Goal: Information Seeking & Learning: Find specific fact

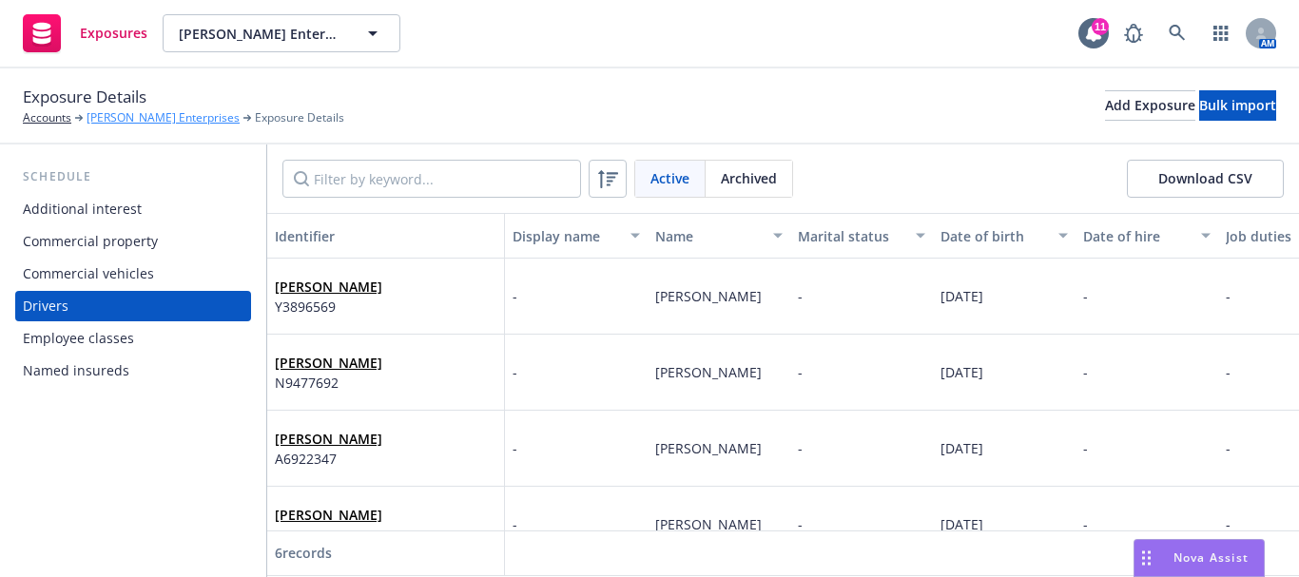
click at [159, 118] on link "[PERSON_NAME] Enterprises" at bounding box center [163, 117] width 153 height 17
click at [149, 118] on link "[PERSON_NAME] Enterprises" at bounding box center [163, 117] width 153 height 17
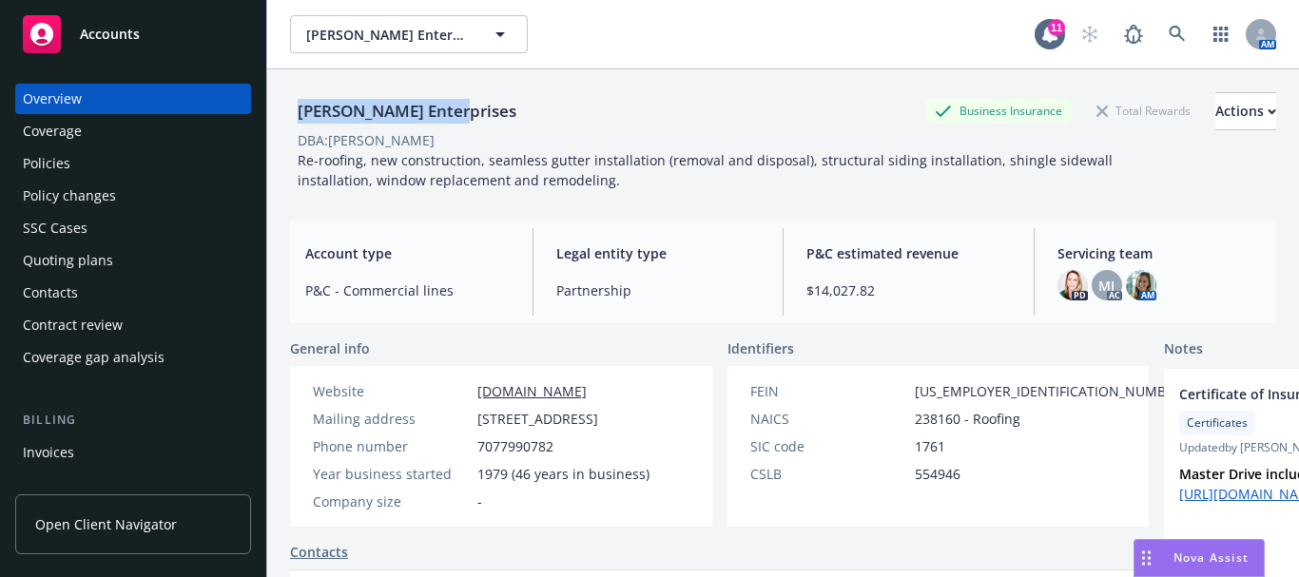
drag, startPoint x: 293, startPoint y: 108, endPoint x: 465, endPoint y: 108, distance: 172.1
click at [465, 108] on div "Doughty Enterprises Business Insurance Total Rewards Actions" at bounding box center [783, 111] width 986 height 38
copy div "[PERSON_NAME] Enterprises"
drag, startPoint x: 478, startPoint y: 472, endPoint x: 559, endPoint y: 472, distance: 80.8
click at [559, 456] on div "Phone number 7077990782" at bounding box center [481, 446] width 352 height 20
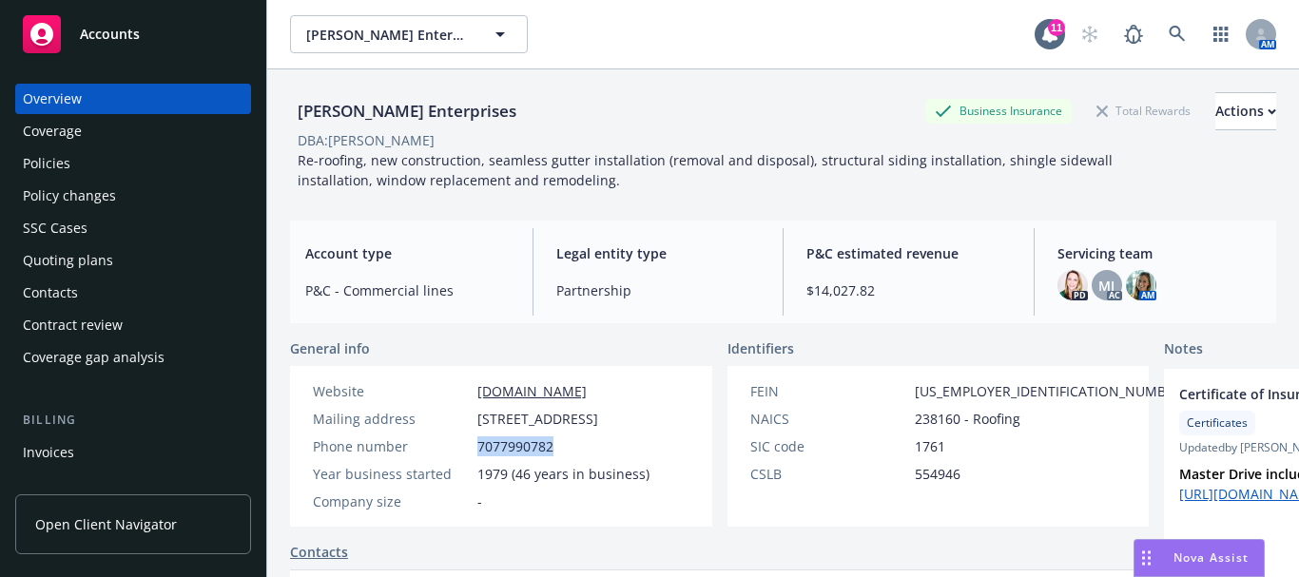
copy span "7077990782"
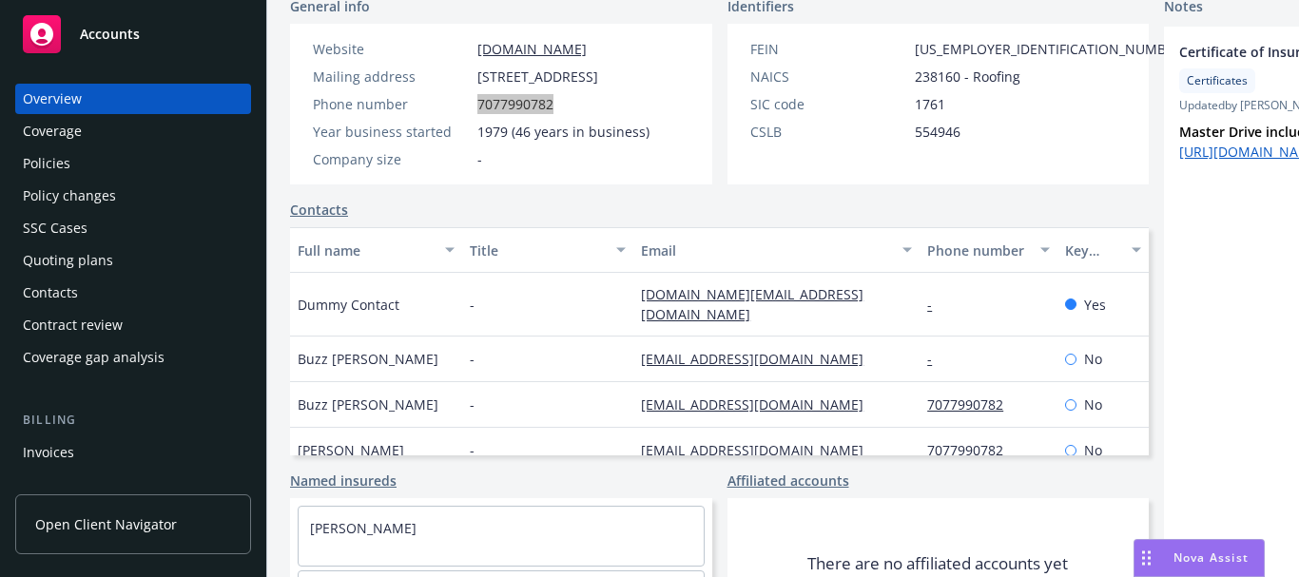
scroll to position [472, 0]
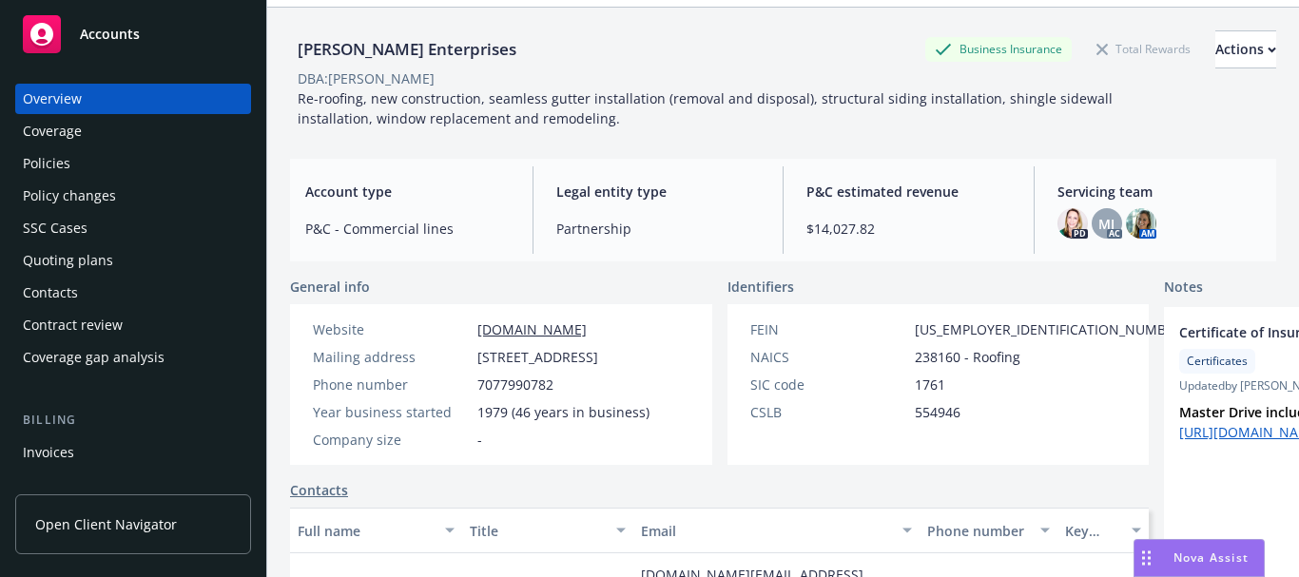
scroll to position [95, 0]
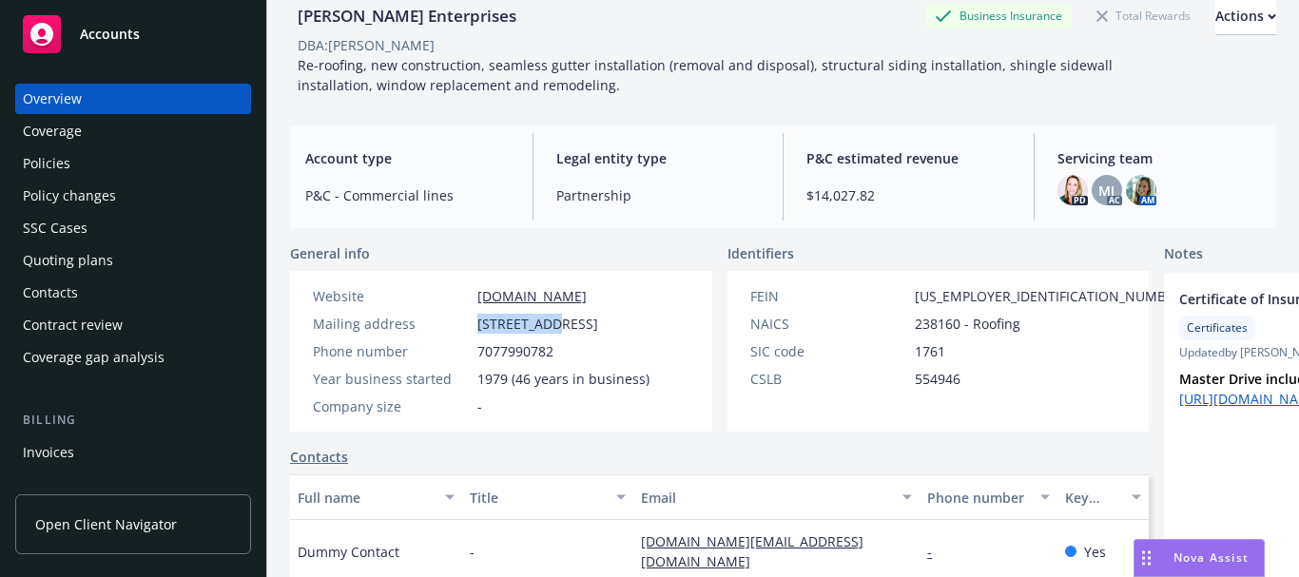
drag, startPoint x: 477, startPoint y: 324, endPoint x: 558, endPoint y: 323, distance: 80.8
click at [558, 323] on span "PO Box 9357, Santa Rosa, CA, 95405" at bounding box center [537, 324] width 121 height 20
copy span "PO Box 9357"
click at [501, 334] on span "PO Box 9357, Santa Rosa, CA, 95405" at bounding box center [537, 324] width 121 height 20
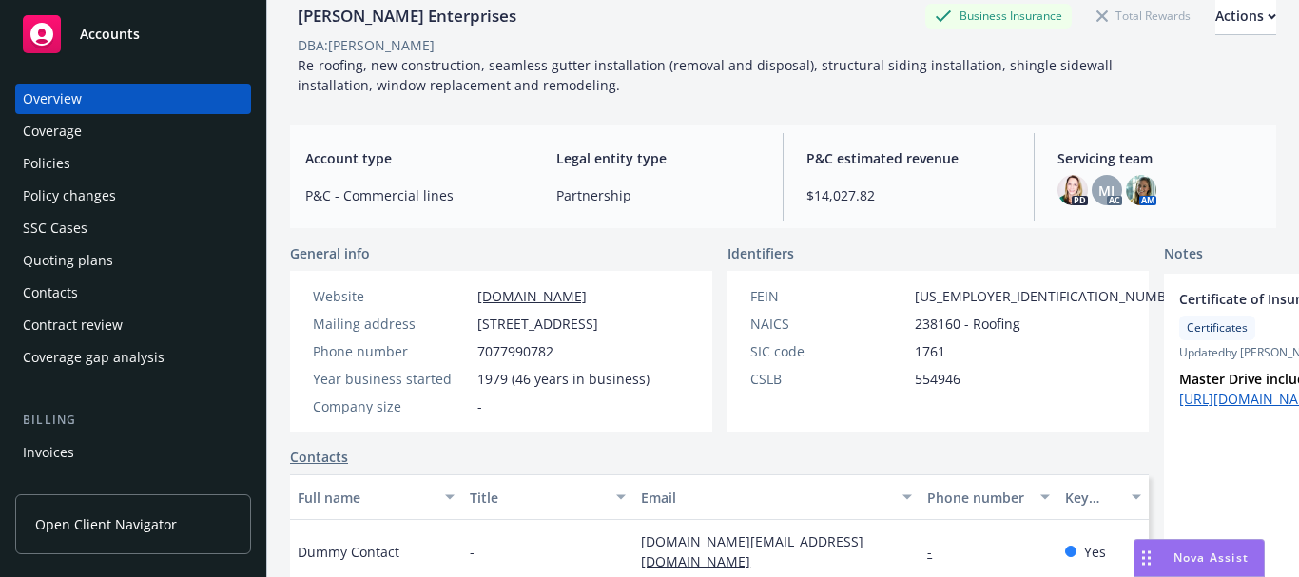
copy span "95405"
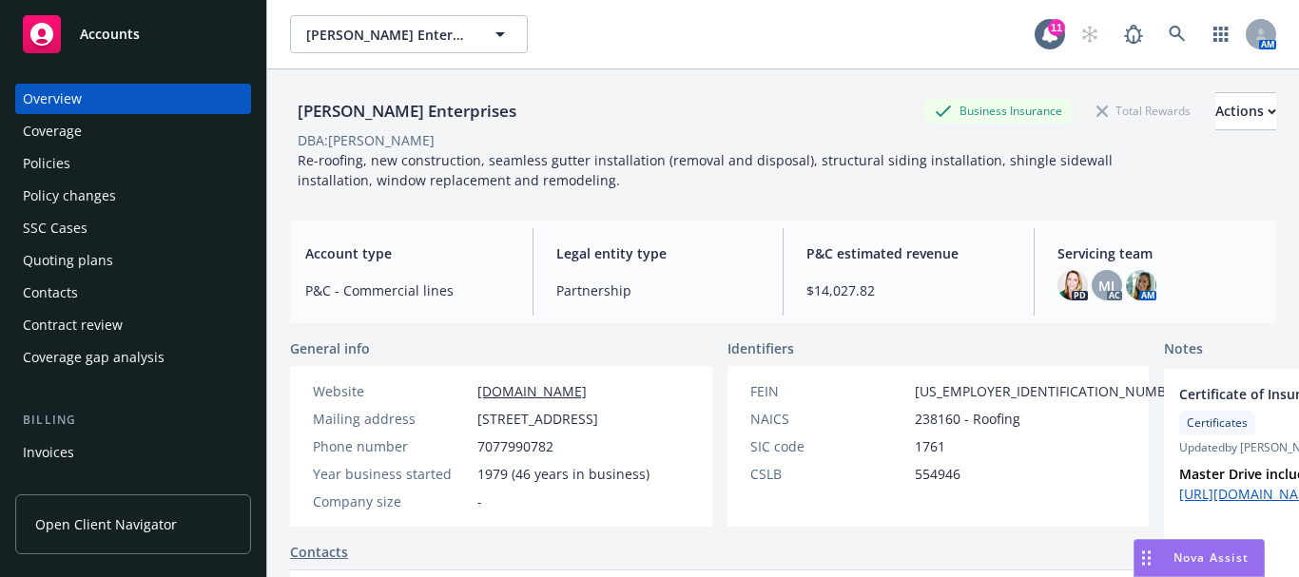
drag, startPoint x: 0, startPoint y: 0, endPoint x: 630, endPoint y: 418, distance: 756.7
click at [598, 418] on span "PO Box 9357, Santa Rosa, CA, 95405" at bounding box center [537, 419] width 121 height 20
copy span "Santa Rosa"
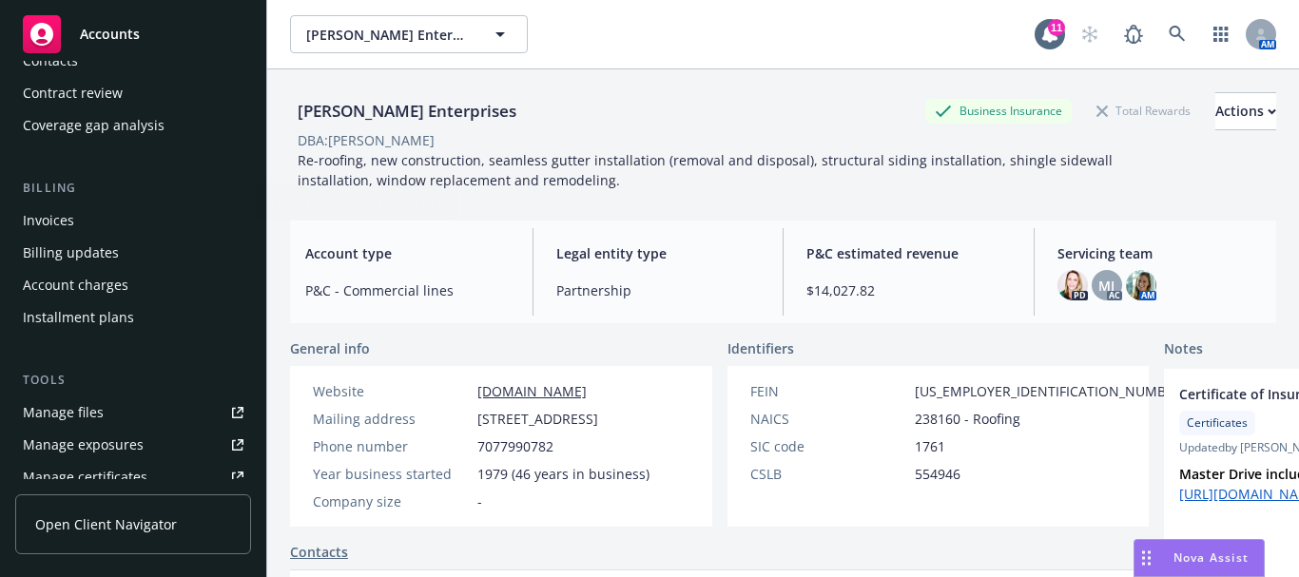
scroll to position [475, 0]
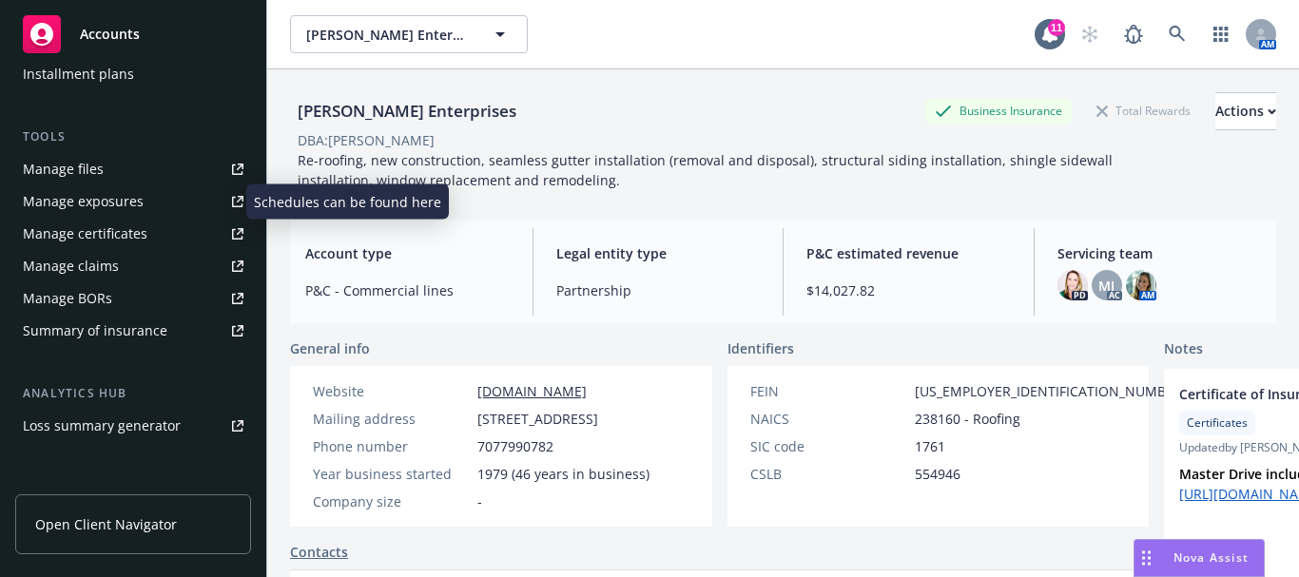
click at [119, 203] on div "Manage exposures" at bounding box center [83, 201] width 121 height 30
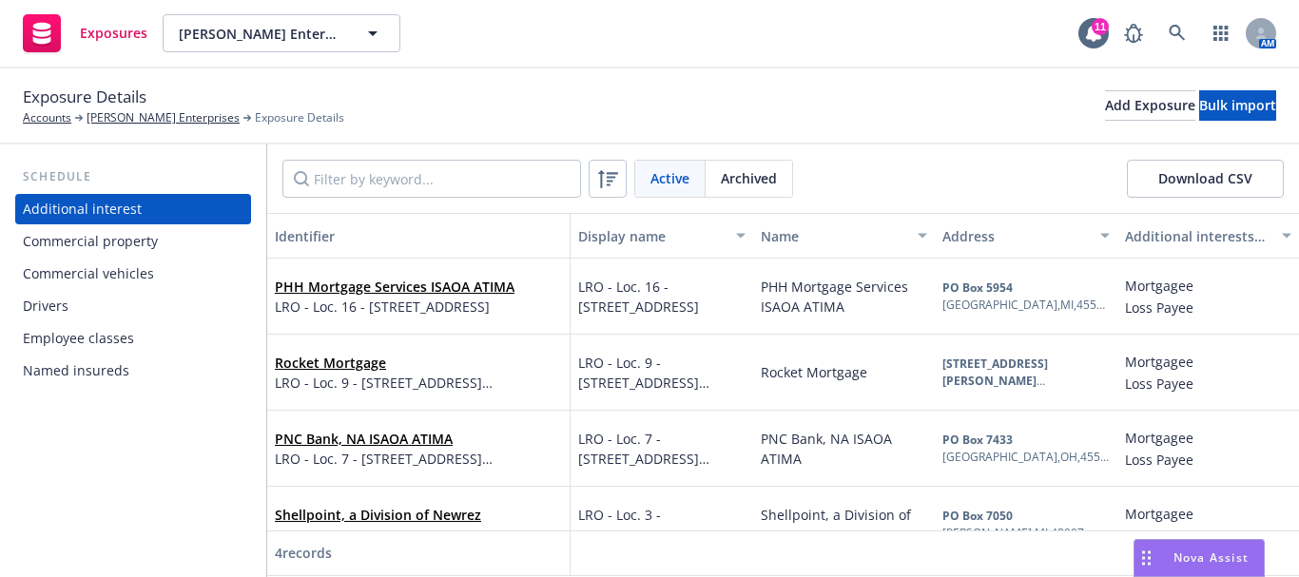
click at [126, 276] on div "Commercial vehicles" at bounding box center [88, 274] width 131 height 30
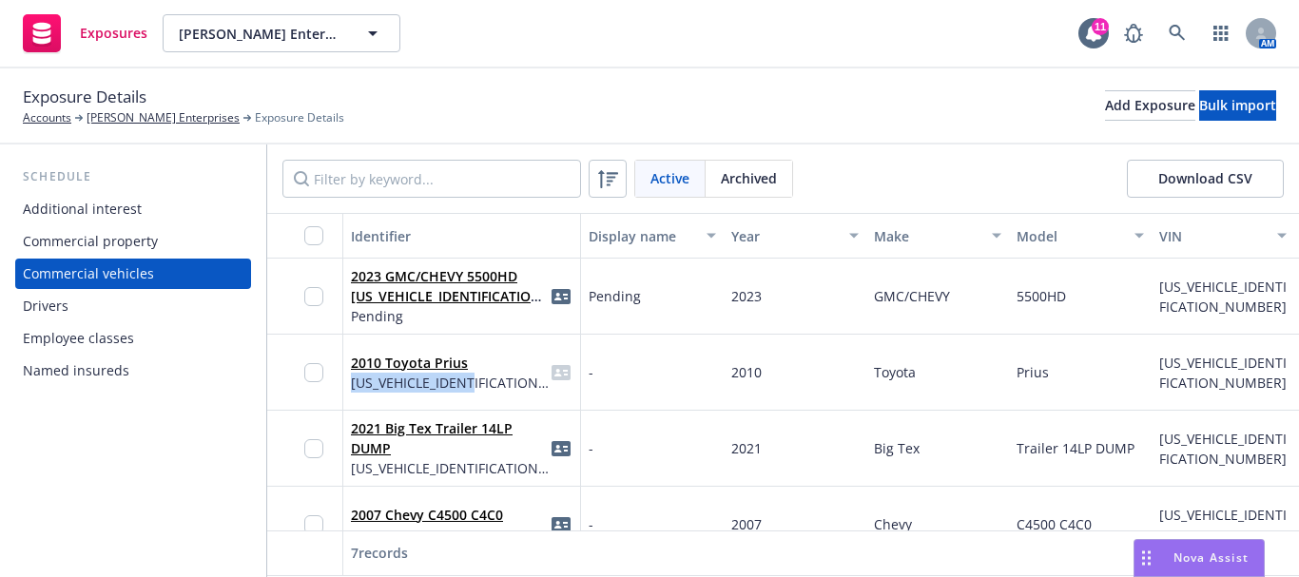
drag, startPoint x: 347, startPoint y: 387, endPoint x: 489, endPoint y: 391, distance: 141.7
click at [489, 391] on div "2010 Toyota Prius [US_VEHICLE_IDENTIFICATION_NUMBER]" at bounding box center [462, 373] width 238 height 76
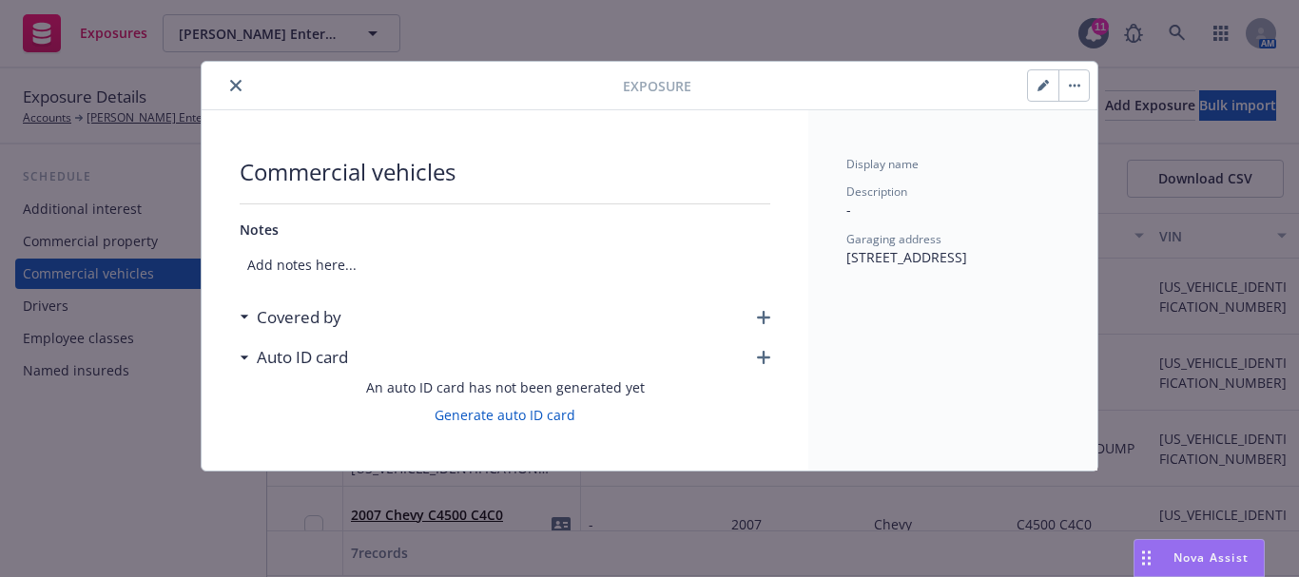
click at [253, 74] on div at bounding box center [416, 85] width 414 height 23
click at [235, 83] on icon "close" at bounding box center [235, 85] width 11 height 11
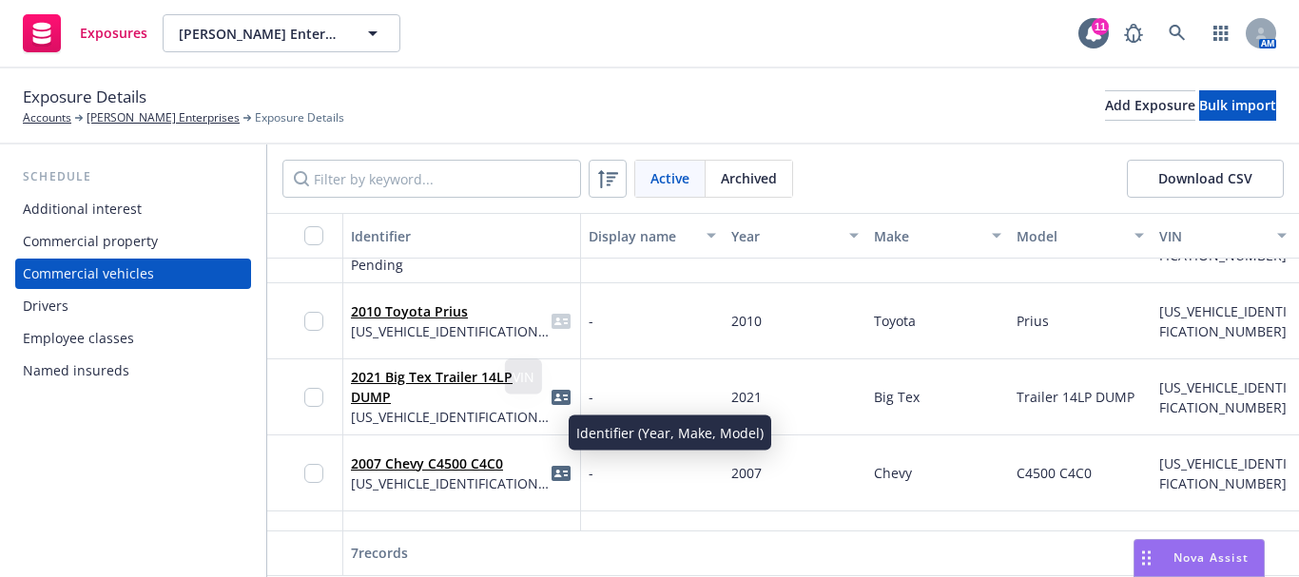
scroll to position [95, 0]
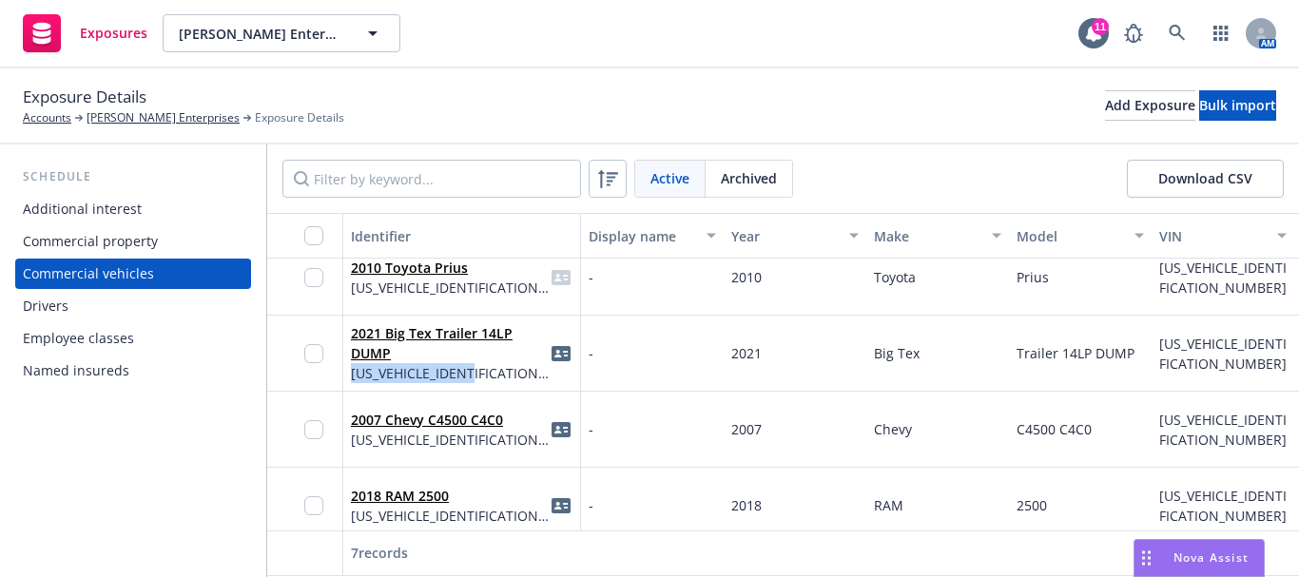
drag, startPoint x: 346, startPoint y: 376, endPoint x: 484, endPoint y: 385, distance: 138.2
click at [484, 385] on div "2021 Big Tex Trailer 14LP DUMP [US_VEHICLE_IDENTIFICATION_NUMBER]" at bounding box center [462, 354] width 238 height 76
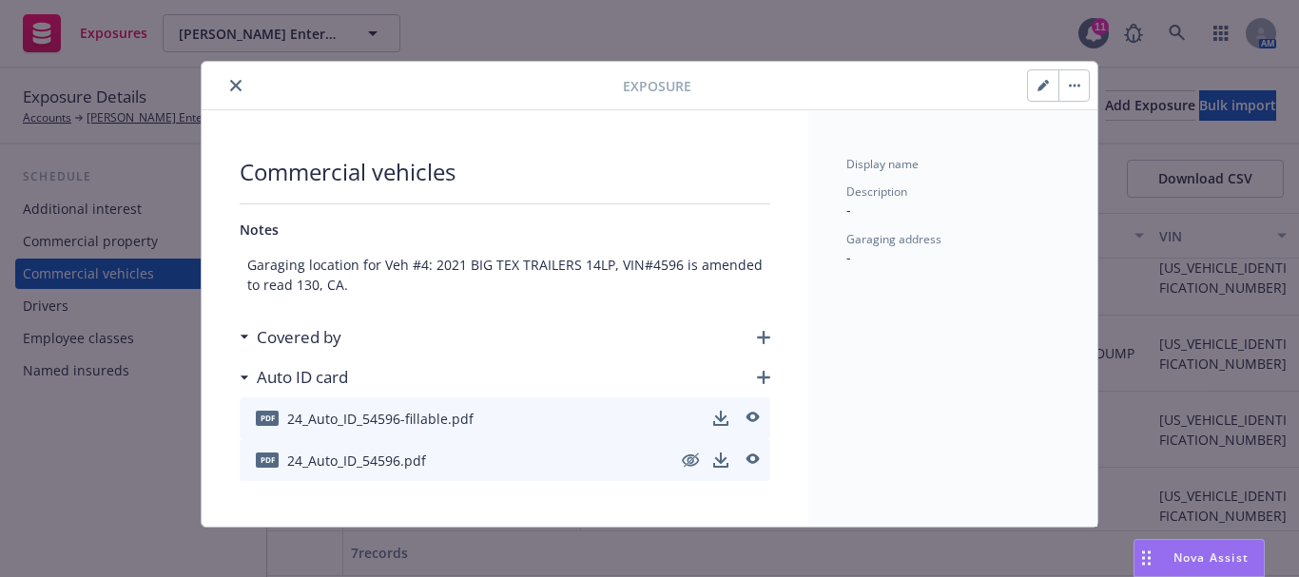
click at [224, 85] on button "close" at bounding box center [235, 85] width 23 height 23
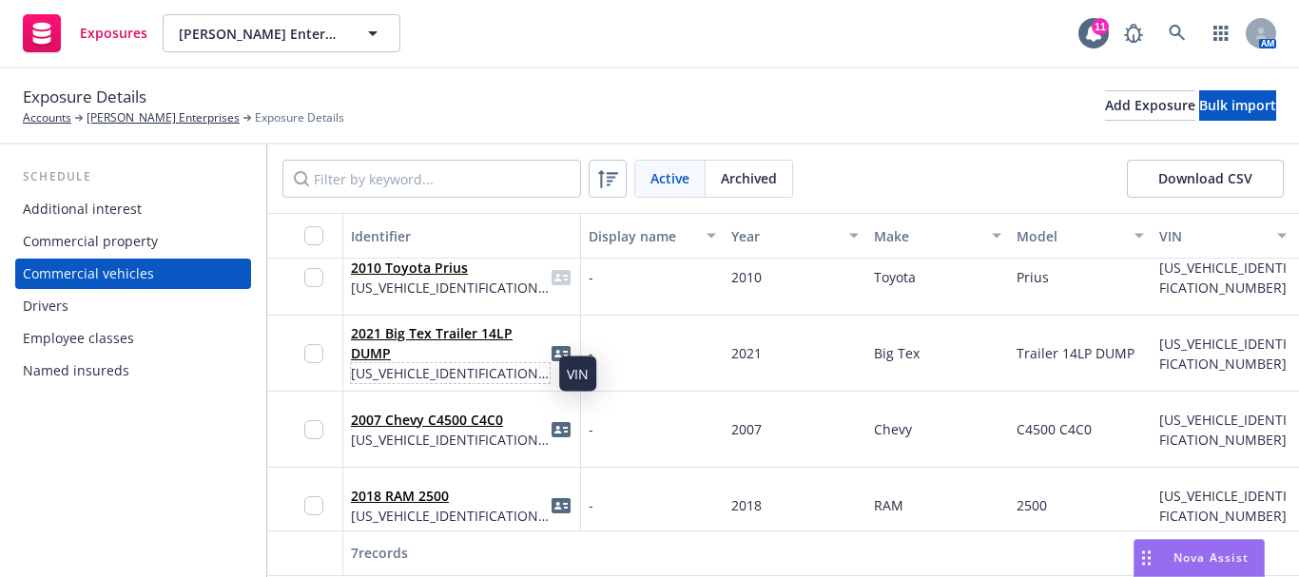
click at [409, 372] on span "[US_VEHICLE_IDENTIFICATION_NUMBER]" at bounding box center [450, 373] width 199 height 20
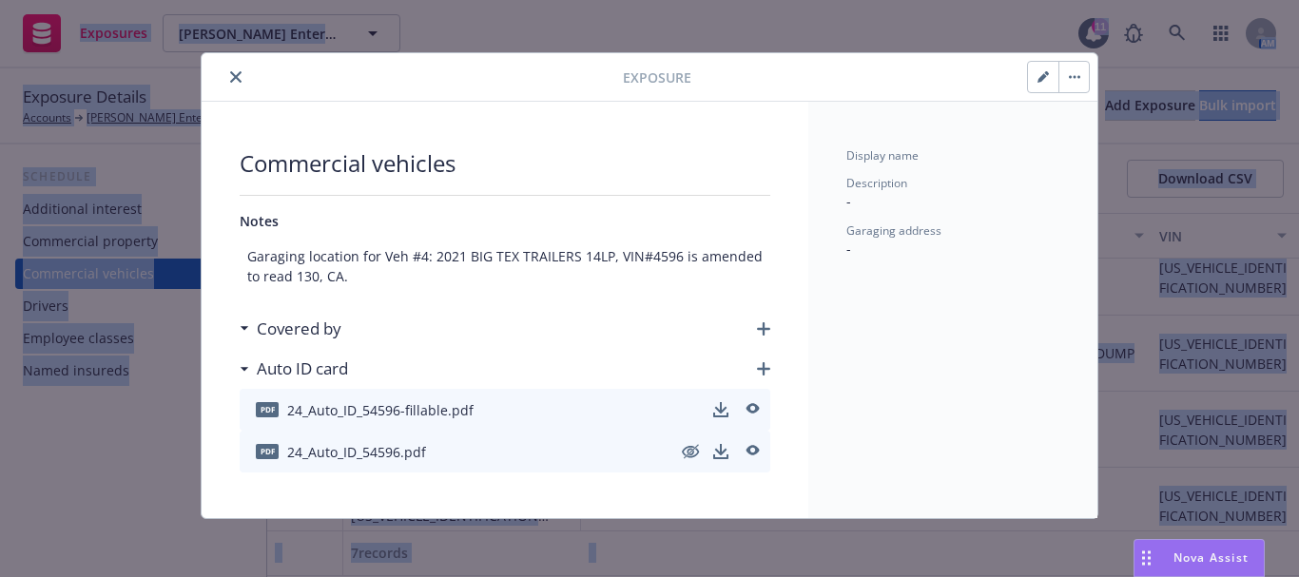
scroll to position [11, 0]
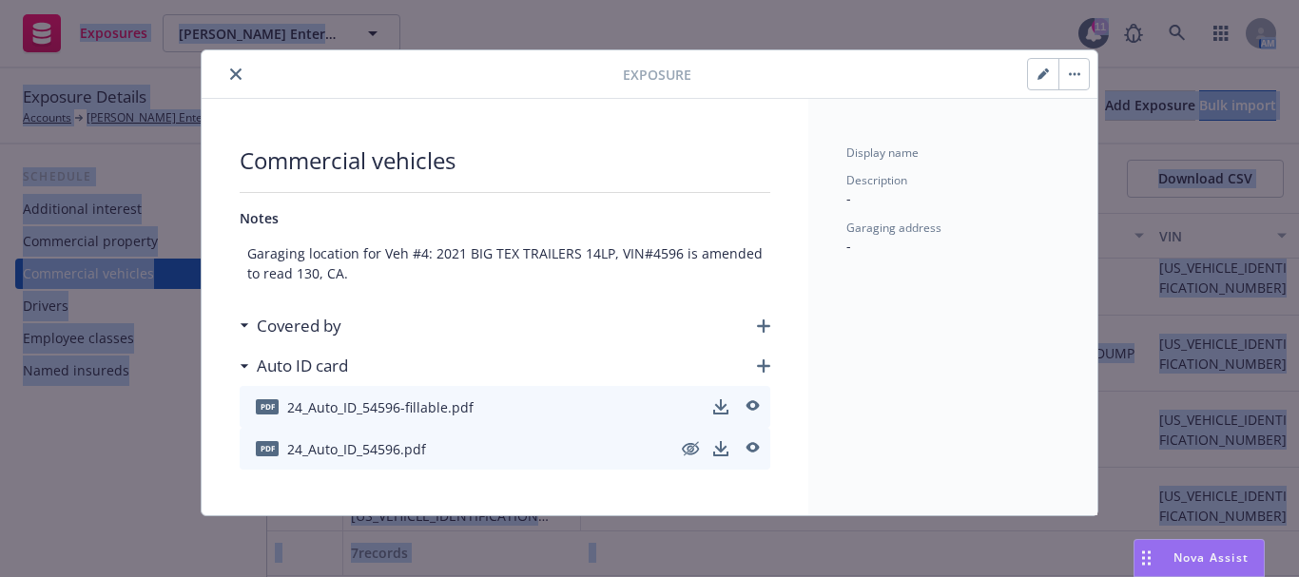
click at [230, 74] on icon "close" at bounding box center [235, 73] width 11 height 11
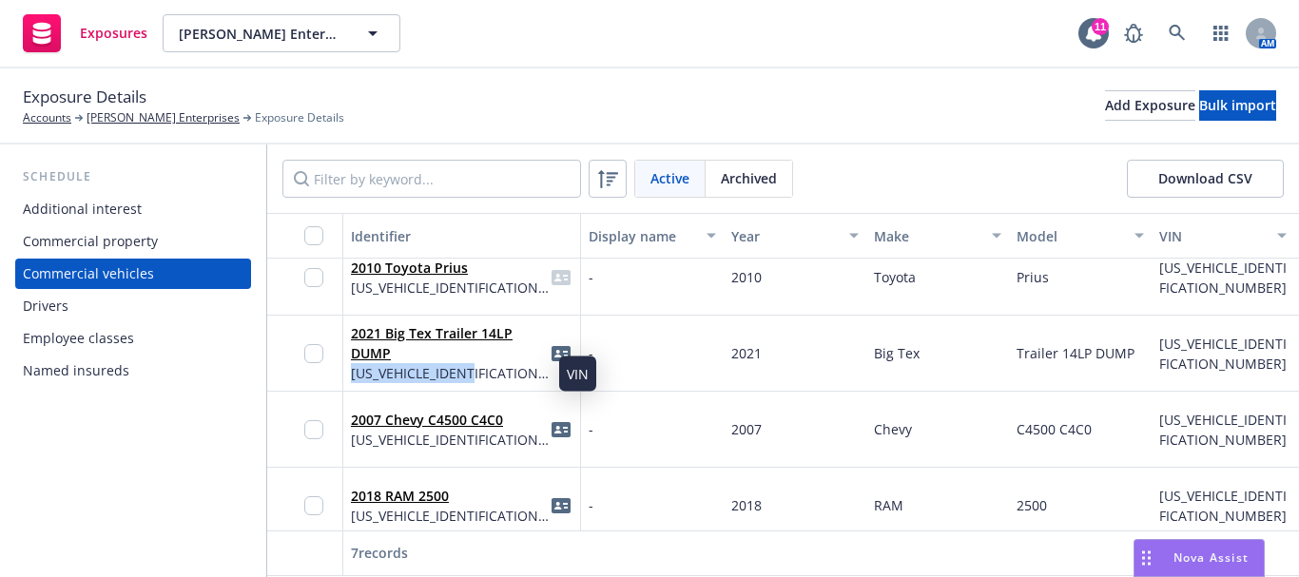
drag, startPoint x: 350, startPoint y: 376, endPoint x: 490, endPoint y: 376, distance: 139.8
click at [490, 376] on div "2021 Big Tex Trailer 14LP DUMP [US_VEHICLE_IDENTIFICATION_NUMBER]" at bounding box center [462, 354] width 238 height 76
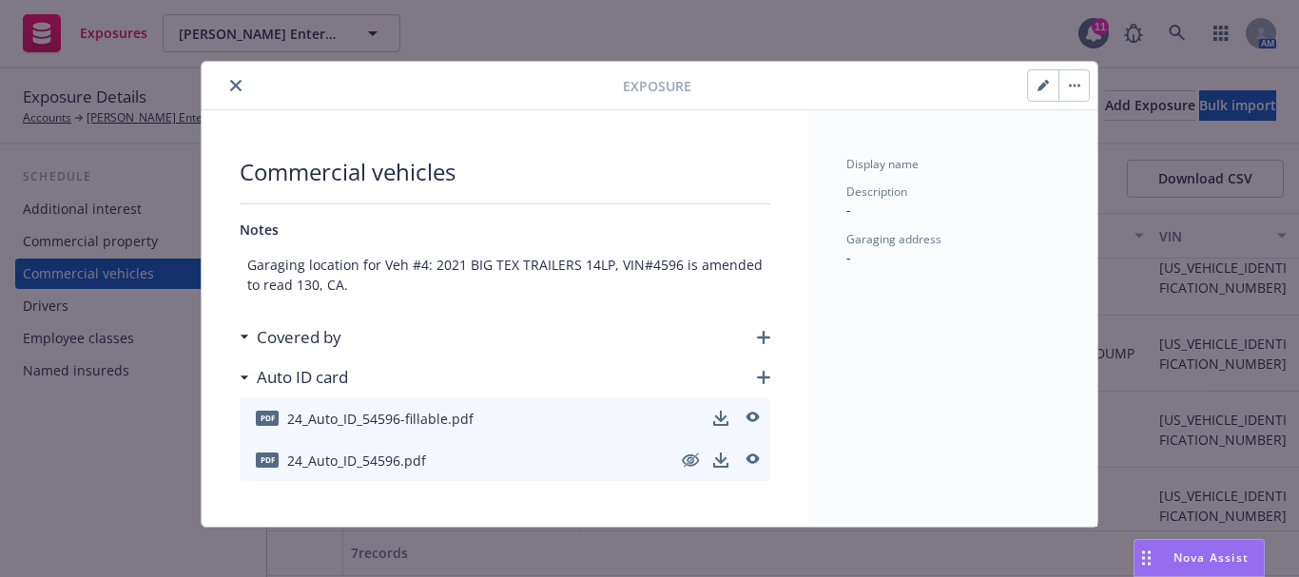
click at [230, 84] on icon "close" at bounding box center [235, 85] width 11 height 11
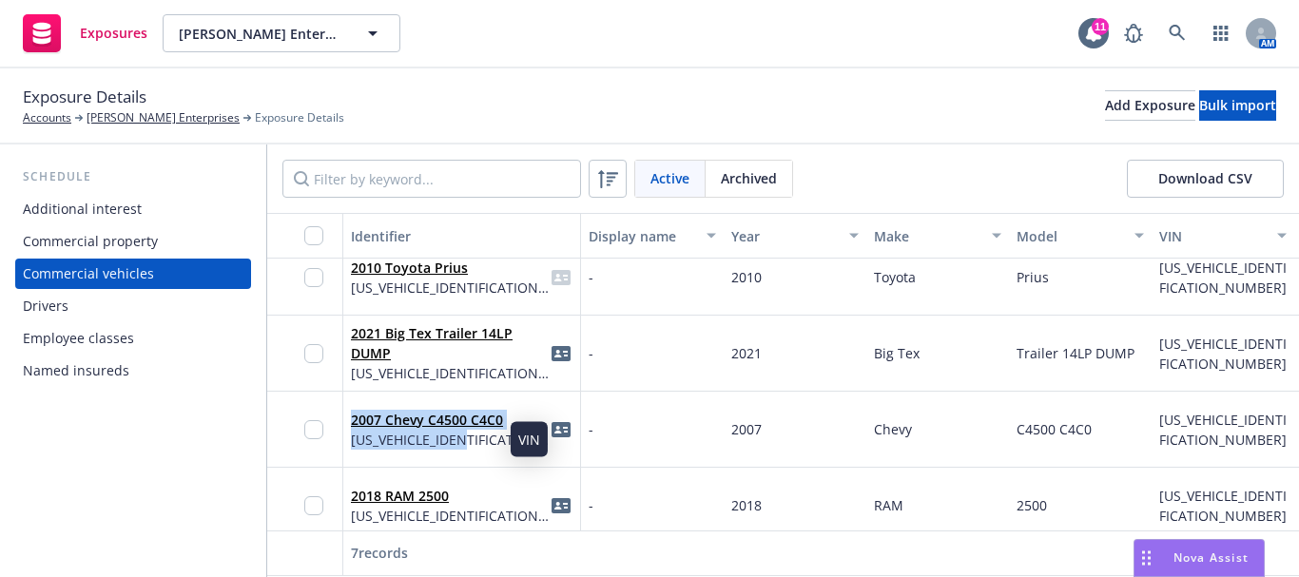
drag, startPoint x: 341, startPoint y: 444, endPoint x: 421, endPoint y: 371, distance: 108.4
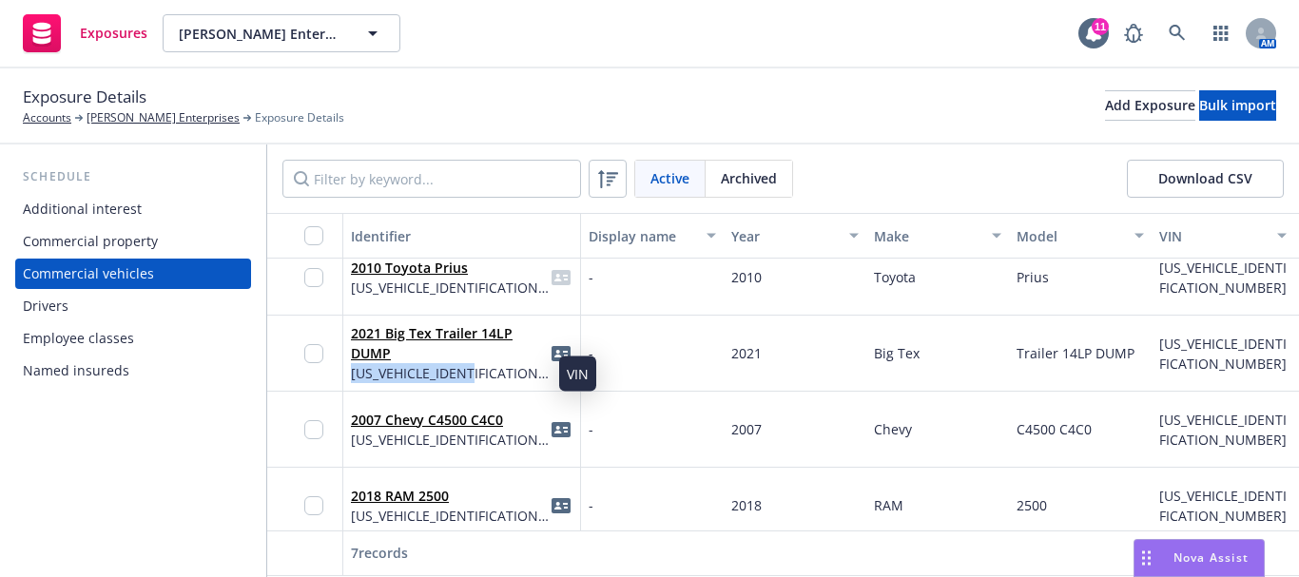
drag, startPoint x: 345, startPoint y: 372, endPoint x: 495, endPoint y: 378, distance: 150.4
click at [495, 378] on div "2021 Big Tex Trailer 14LP DUMP [US_VEHICLE_IDENTIFICATION_NUMBER]" at bounding box center [462, 354] width 238 height 76
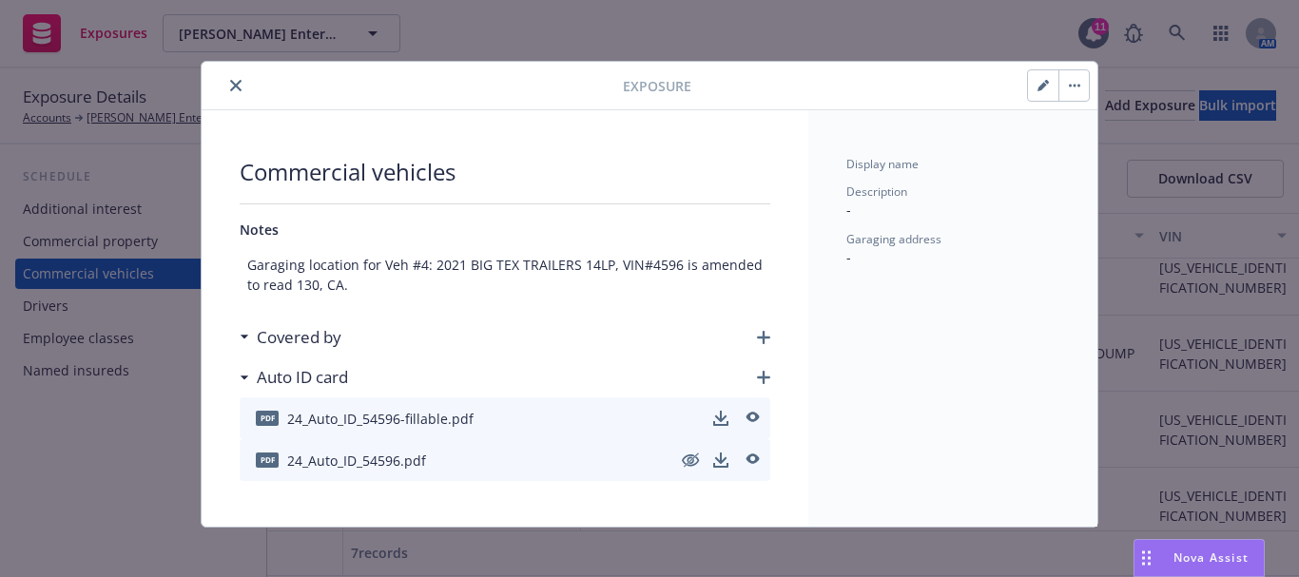
drag, startPoint x: 223, startPoint y: 90, endPoint x: 400, endPoint y: 126, distance: 180.3
click at [230, 89] on icon "close" at bounding box center [235, 85] width 11 height 11
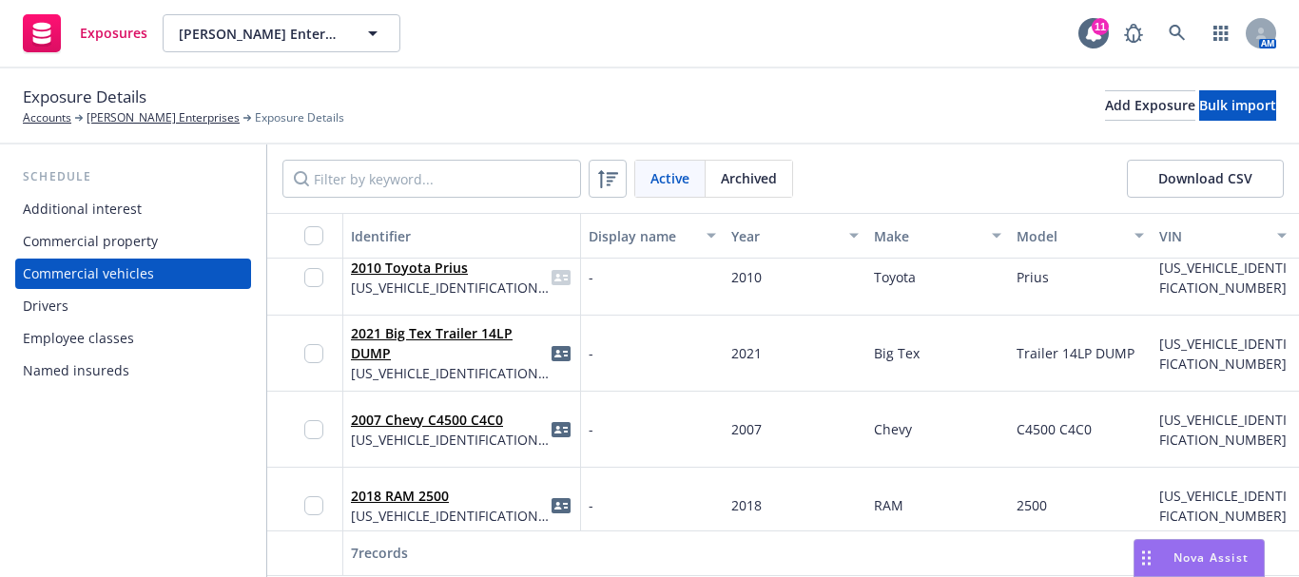
click at [229, 83] on div "Exposure Details Accounts [PERSON_NAME] Enterprises Exposure Details Add Exposu…" at bounding box center [649, 106] width 1299 height 76
drag, startPoint x: 1159, startPoint y: 344, endPoint x: 1180, endPoint y: 359, distance: 25.3
click at [1180, 359] on div "[US_VEHICLE_IDENTIFICATION_NUMBER]" at bounding box center [1222, 354] width 127 height 40
copy span "[US_VEHICLE_IDENTIFICATION_NUMBER]"
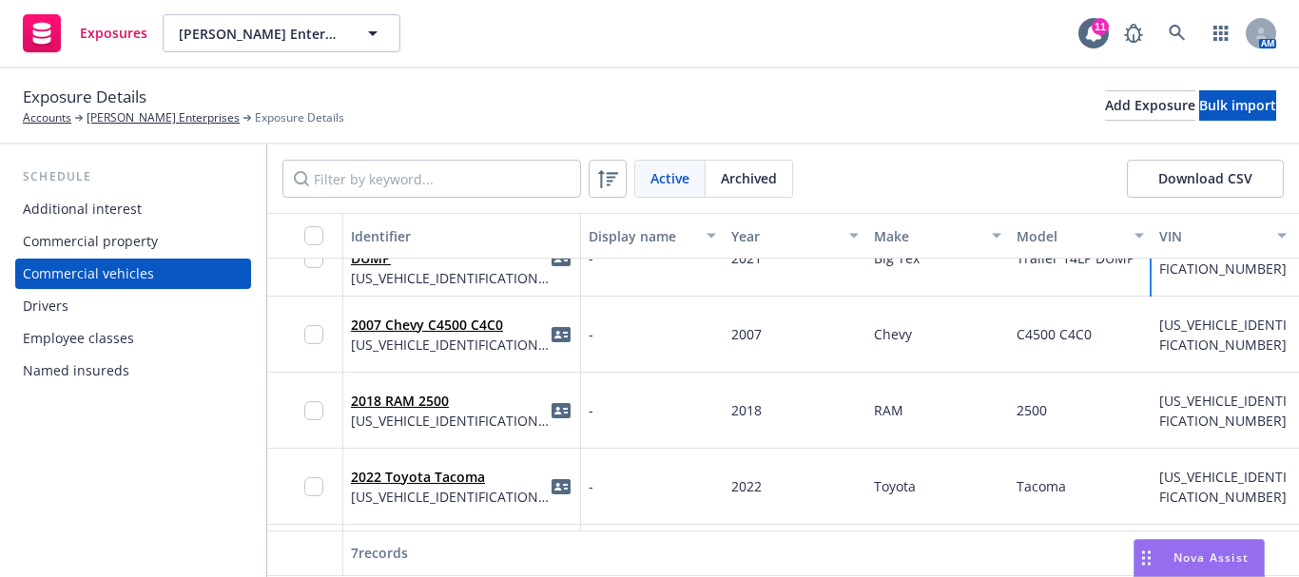
scroll to position [275, 0]
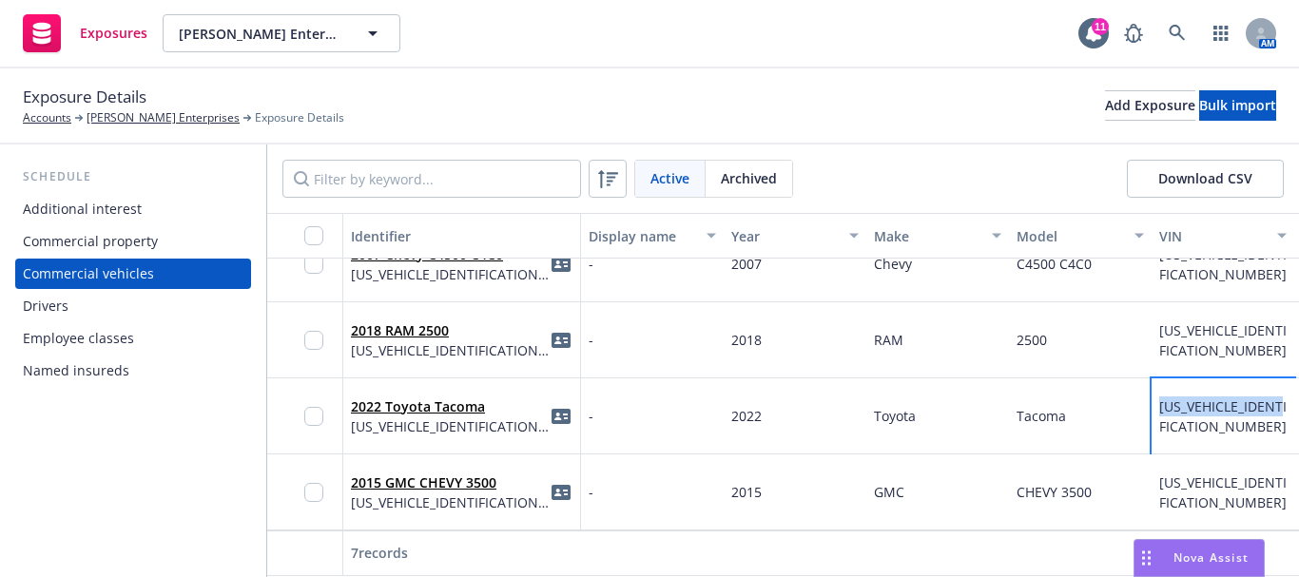
drag, startPoint x: 1158, startPoint y: 392, endPoint x: 1191, endPoint y: 409, distance: 36.6
click at [1191, 409] on div "[US_VEHICLE_IDENTIFICATION_NUMBER]" at bounding box center [1223, 416] width 143 height 76
copy span "[US_VEHICLE_IDENTIFICATION_NUMBER]"
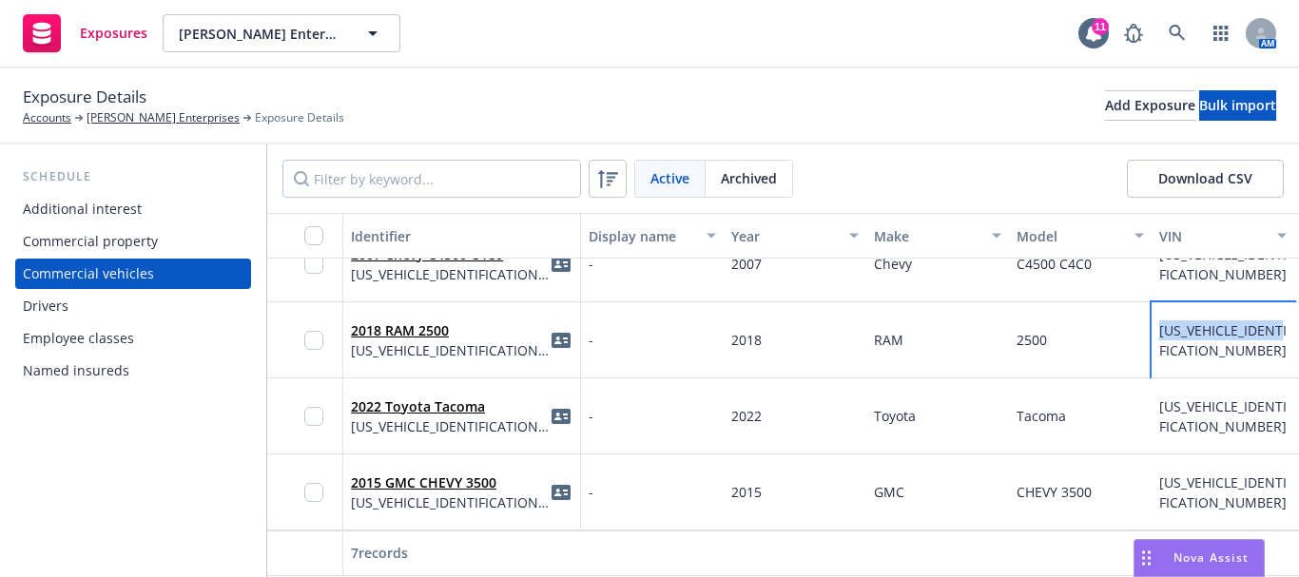
drag, startPoint x: 1157, startPoint y: 313, endPoint x: 1188, endPoint y: 329, distance: 34.5
click at [1188, 329] on div "[US_VEHICLE_IDENTIFICATION_NUMBER]" at bounding box center [1223, 340] width 143 height 76
copy span "[US_VEHICLE_IDENTIFICATION_NUMBER]"
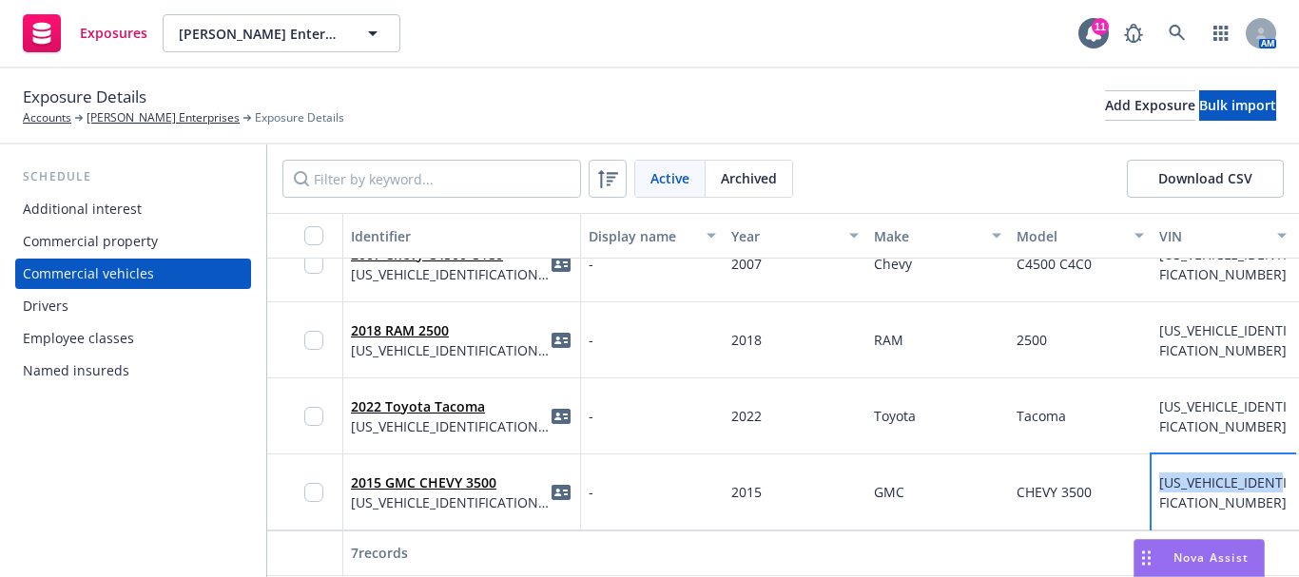
drag, startPoint x: 1176, startPoint y: 475, endPoint x: 1190, endPoint y: 487, distance: 17.5
click at [1190, 487] on div "[US_VEHICLE_IDENTIFICATION_NUMBER]" at bounding box center [1223, 493] width 143 height 76
copy span "[US_VEHICLE_IDENTIFICATION_NUMBER]"
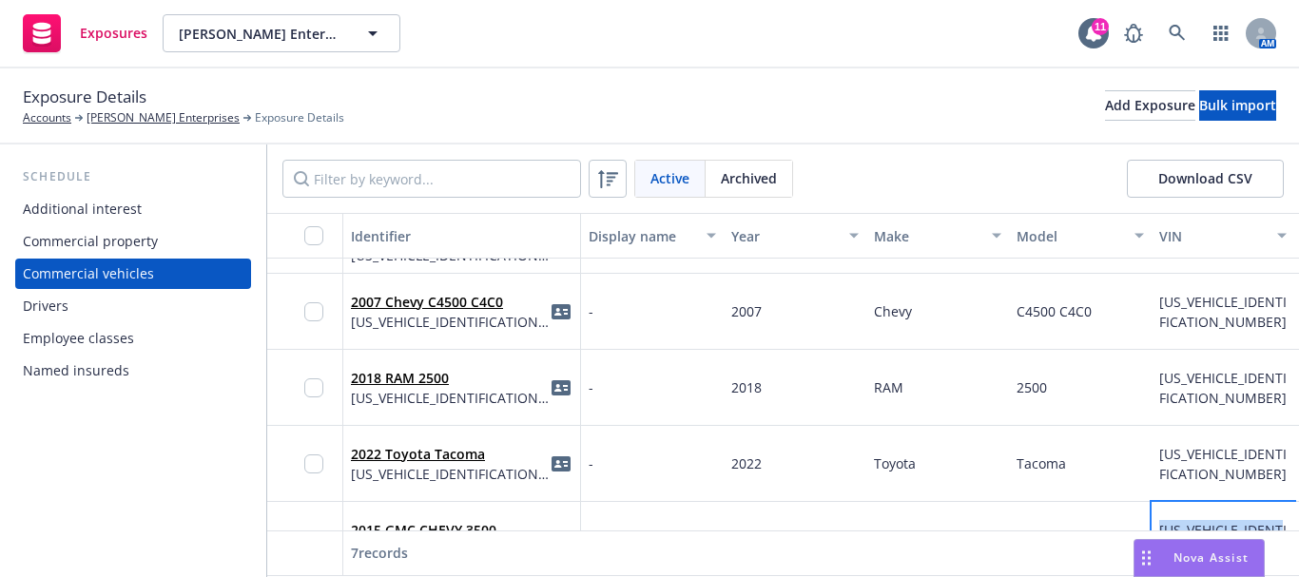
scroll to position [180, 0]
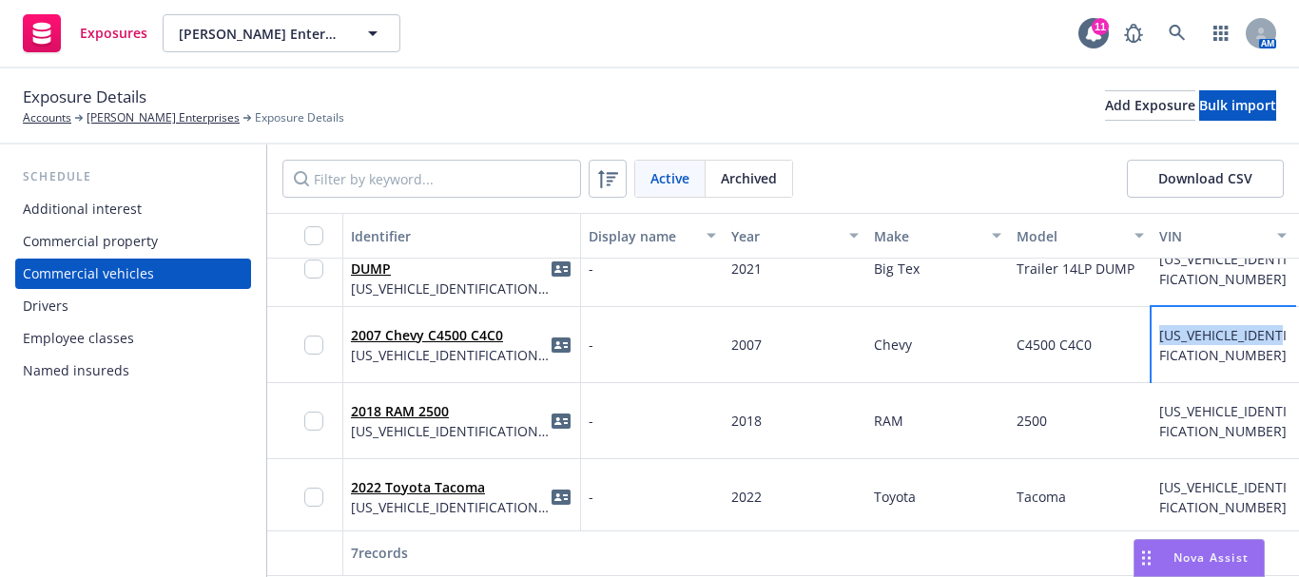
drag, startPoint x: 1160, startPoint y: 334, endPoint x: 1178, endPoint y: 354, distance: 26.9
click at [1178, 354] on div "[US_VEHICLE_IDENTIFICATION_NUMBER]" at bounding box center [1222, 345] width 127 height 40
copy span "[US_VEHICLE_IDENTIFICATION_NUMBER]"
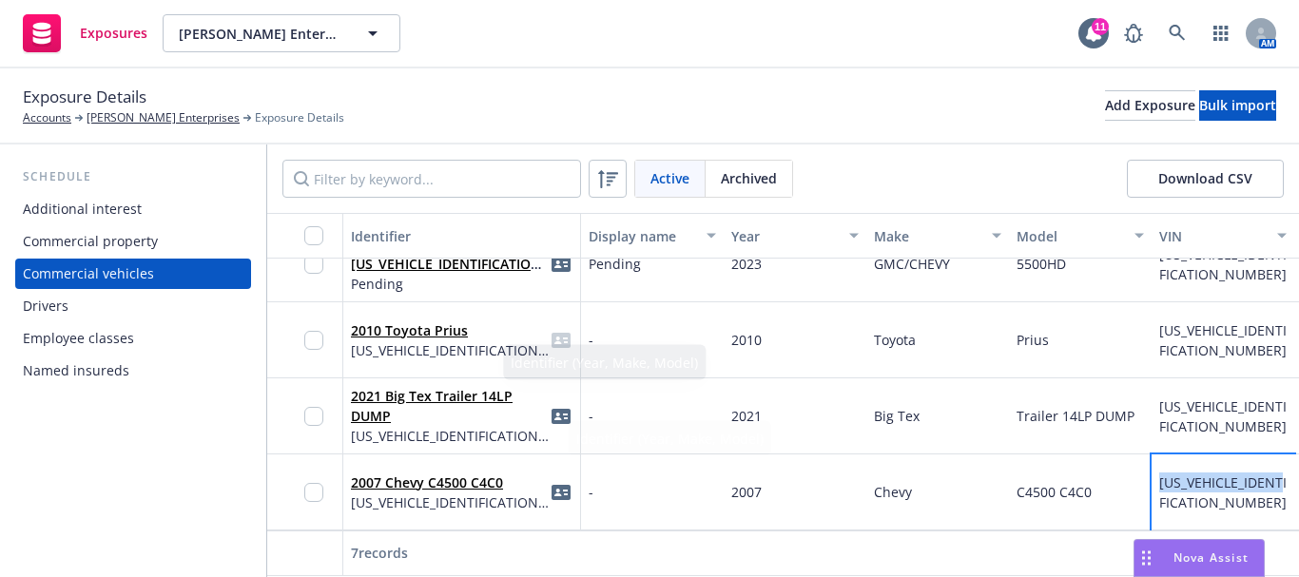
scroll to position [0, 0]
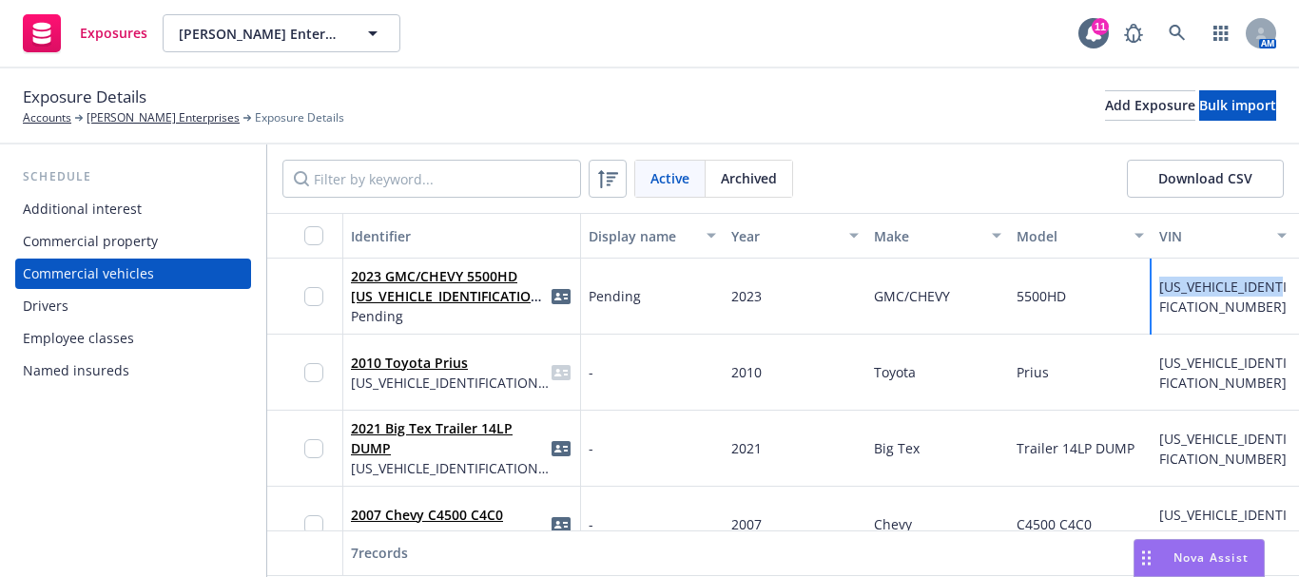
drag, startPoint x: 1158, startPoint y: 286, endPoint x: 1188, endPoint y: 307, distance: 36.1
click at [1188, 307] on div "[US_VEHICLE_IDENTIFICATION_NUMBER]" at bounding box center [1223, 297] width 143 height 76
copy span "[US_VEHICLE_IDENTIFICATION_NUMBER]"
click at [65, 306] on div "Drivers" at bounding box center [46, 306] width 46 height 30
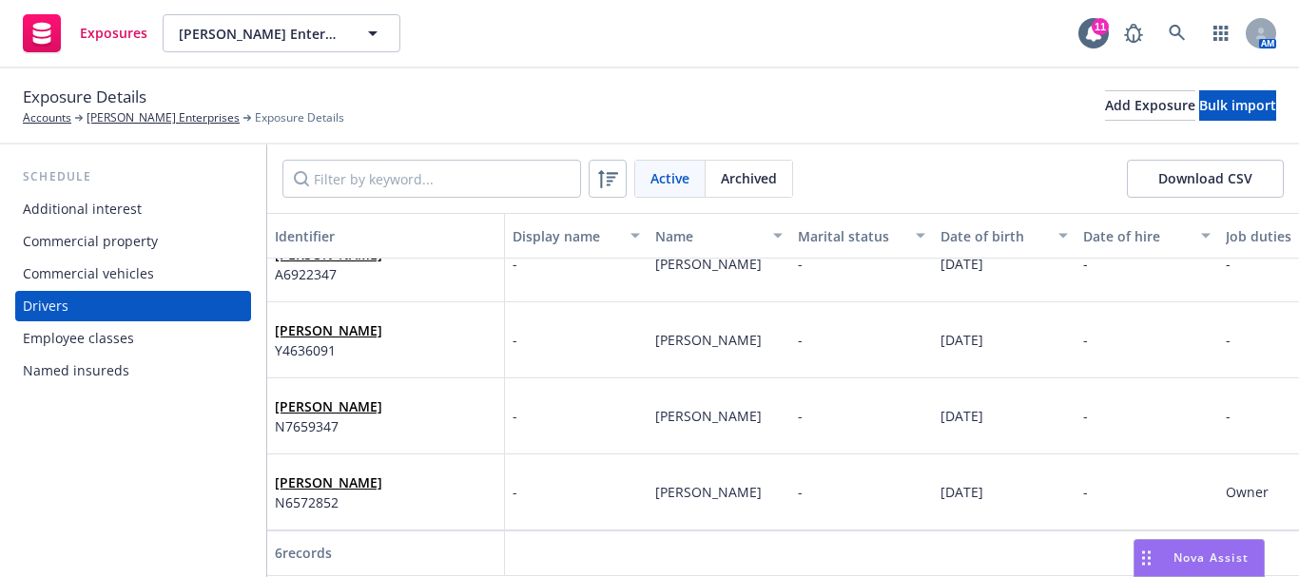
scroll to position [199, 0]
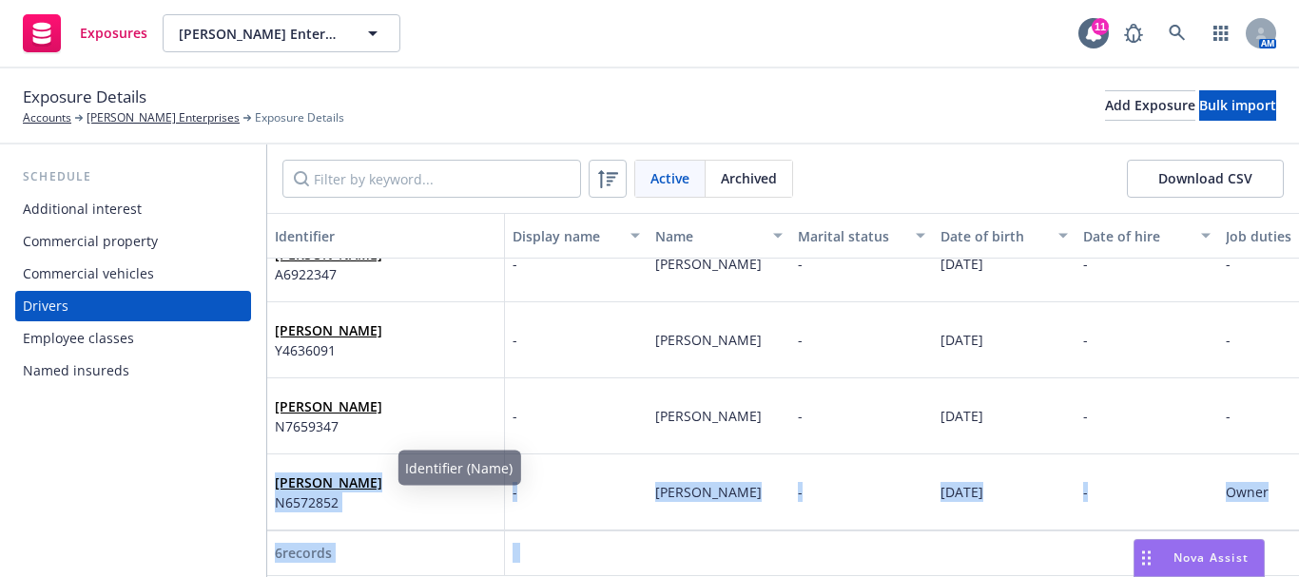
drag, startPoint x: 270, startPoint y: 473, endPoint x: 397, endPoint y: 473, distance: 126.5
click at [397, 473] on div "[PERSON_NAME] N6572852" at bounding box center [386, 493] width 238 height 76
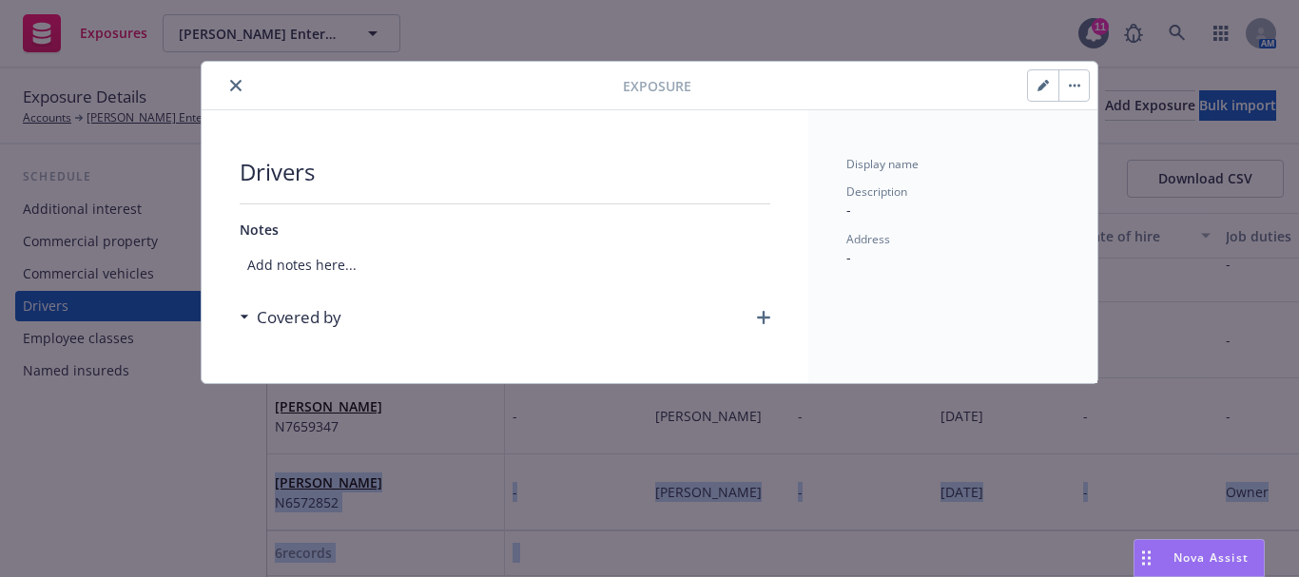
click at [235, 76] on button "close" at bounding box center [235, 85] width 23 height 23
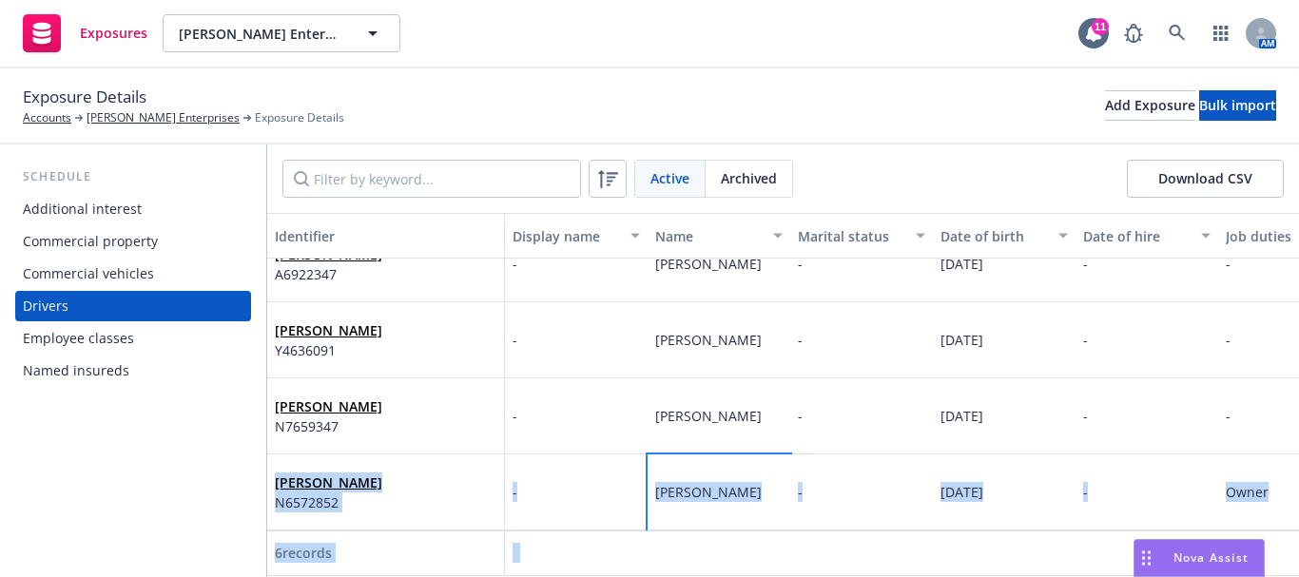
drag, startPoint x: 650, startPoint y: 484, endPoint x: 765, endPoint y: 486, distance: 114.1
click at [765, 486] on div "[PERSON_NAME]" at bounding box center [719, 493] width 143 height 76
copy span "[PERSON_NAME]"
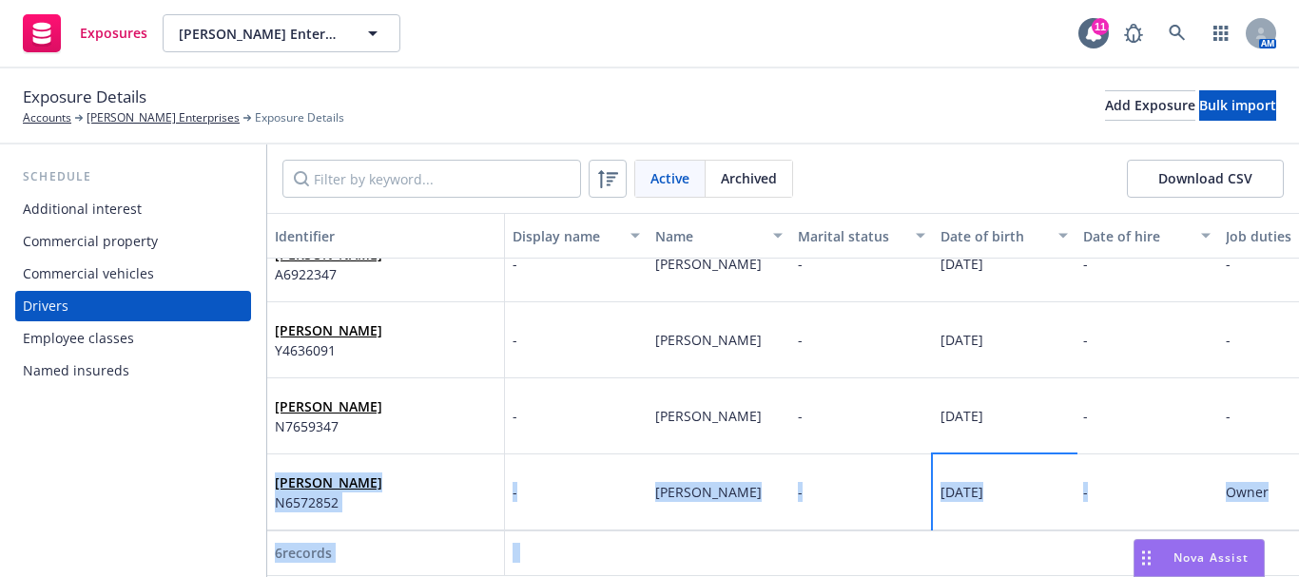
drag, startPoint x: 939, startPoint y: 479, endPoint x: 1029, endPoint y: 479, distance: 90.3
click at [1029, 479] on div "[DATE]" at bounding box center [1004, 493] width 143 height 76
copy span "[DATE]"
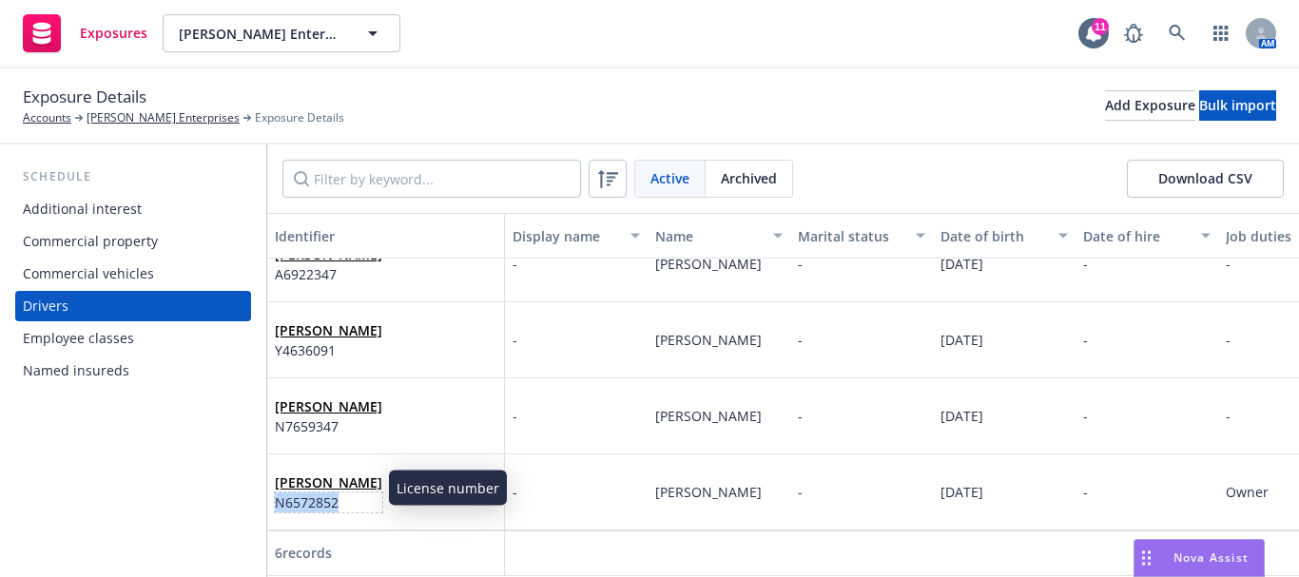
drag, startPoint x: 276, startPoint y: 492, endPoint x: 338, endPoint y: 492, distance: 61.8
click at [338, 493] on span "N6572852" at bounding box center [328, 503] width 107 height 20
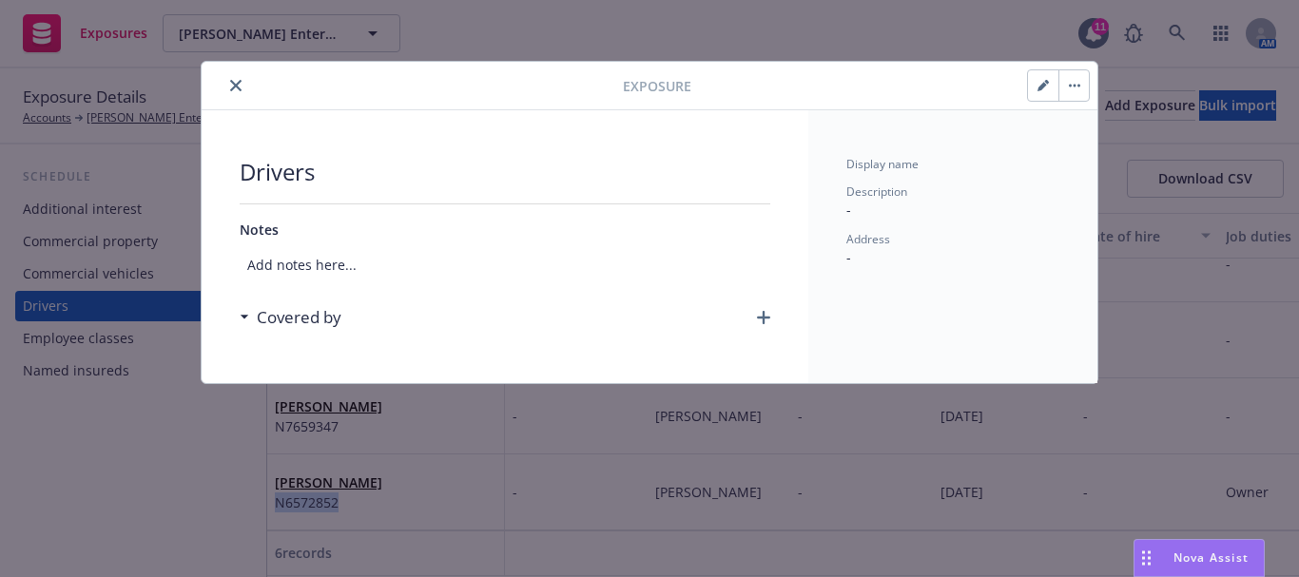
click at [233, 90] on icon "close" at bounding box center [235, 85] width 11 height 11
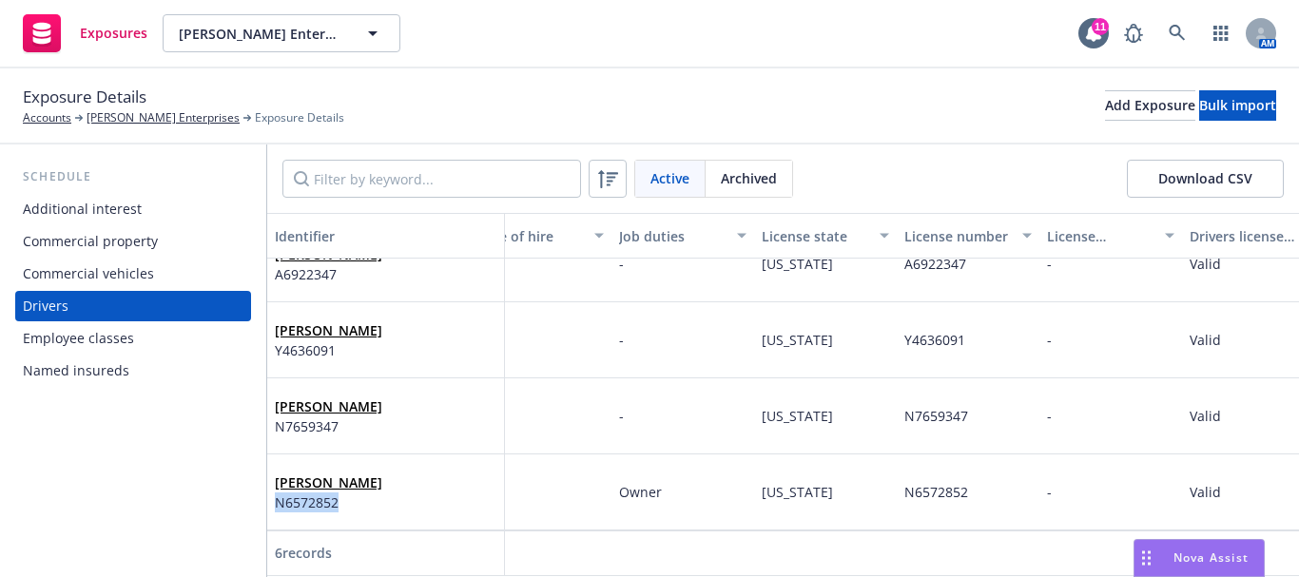
scroll to position [199, 615]
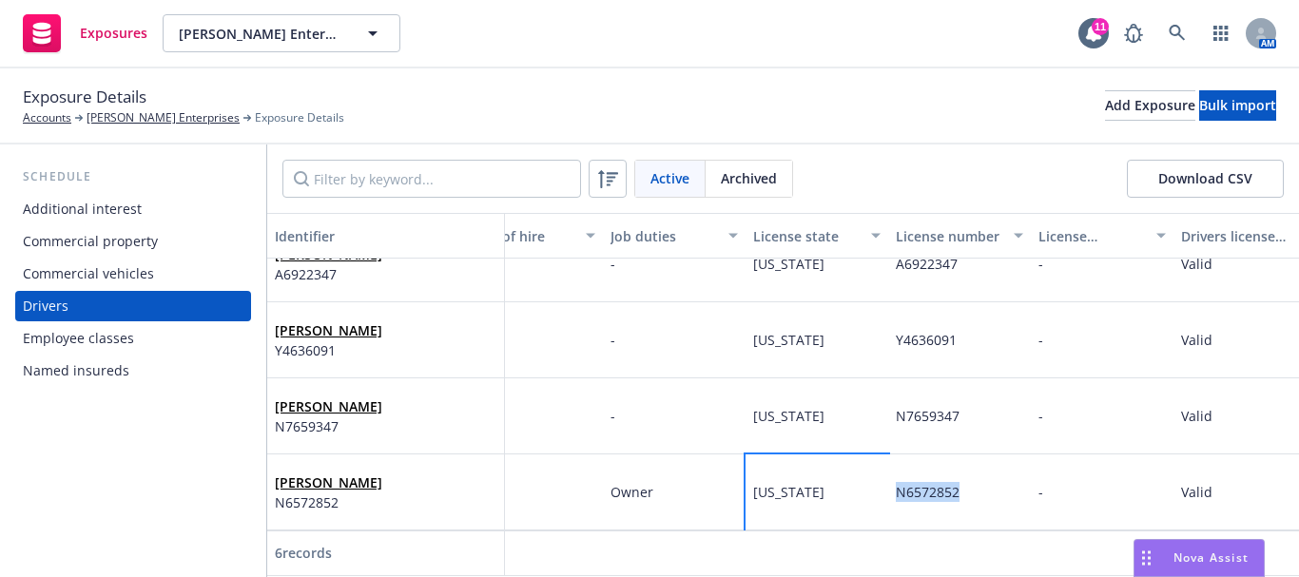
drag, startPoint x: 954, startPoint y: 480, endPoint x: 973, endPoint y: 480, distance: 19.0
click at [973, 480] on div "[PERSON_NAME] N6572852 - [PERSON_NAME] - [DATE] - Owner [US_STATE] N6572852 - V…" at bounding box center [698, 493] width 2092 height 76
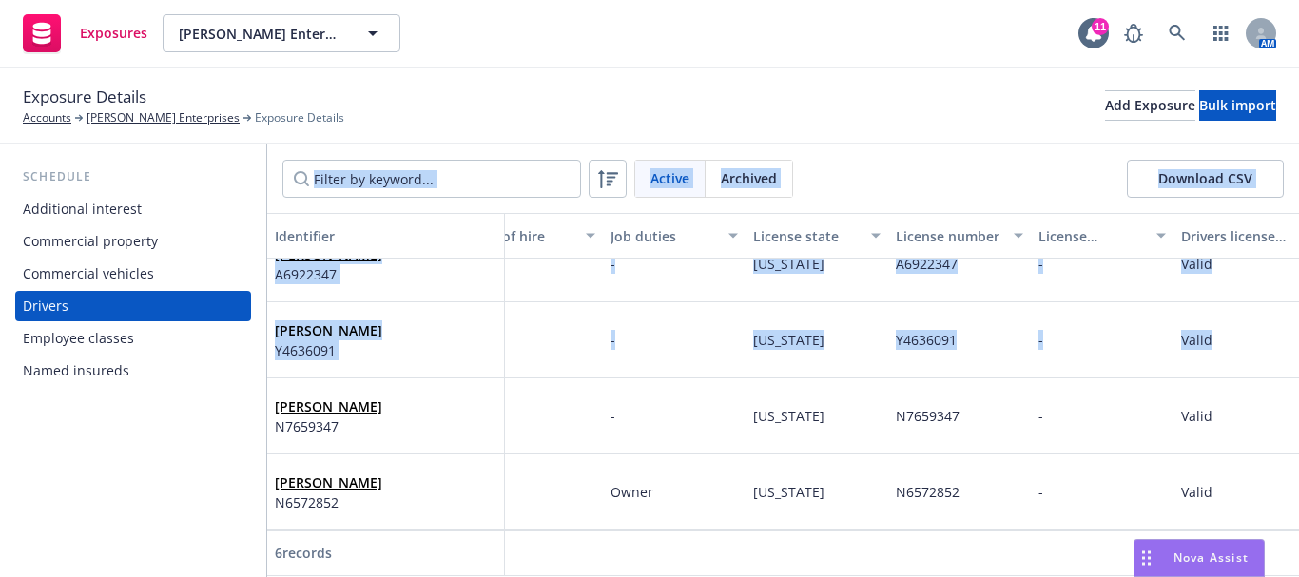
scroll to position [199, 564]
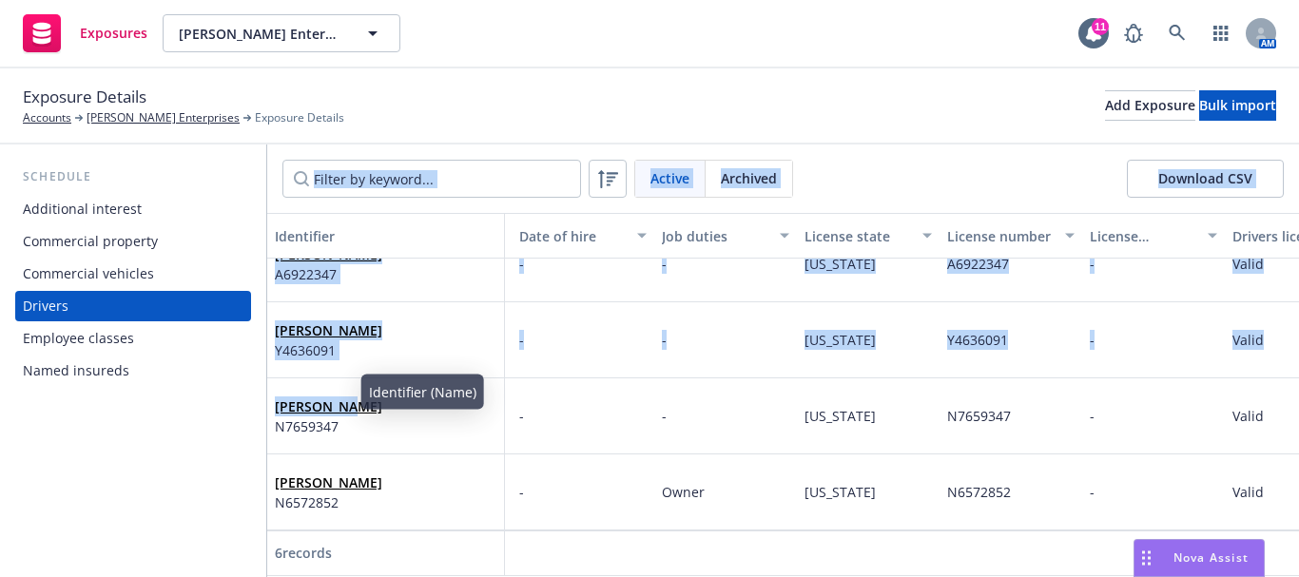
drag, startPoint x: 264, startPoint y: 397, endPoint x: 385, endPoint y: 397, distance: 120.8
click at [352, 397] on div "Schedule Additional interest Commercial property Commercial vehicles Drivers Em…" at bounding box center [649, 361] width 1299 height 433
drag, startPoint x: 386, startPoint y: 396, endPoint x: 344, endPoint y: 397, distance: 41.9
click at [385, 396] on div "[PERSON_NAME] N7659347" at bounding box center [386, 416] width 222 height 52
click at [301, 397] on link "[PERSON_NAME]" at bounding box center [328, 406] width 107 height 18
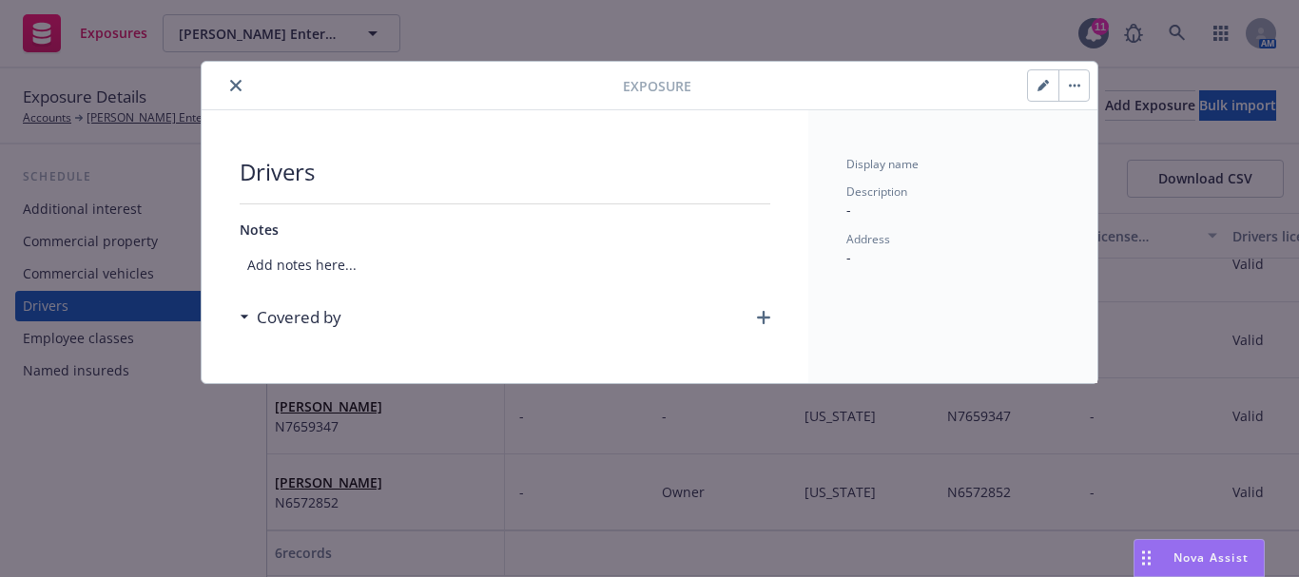
click at [227, 84] on button "close" at bounding box center [235, 85] width 23 height 23
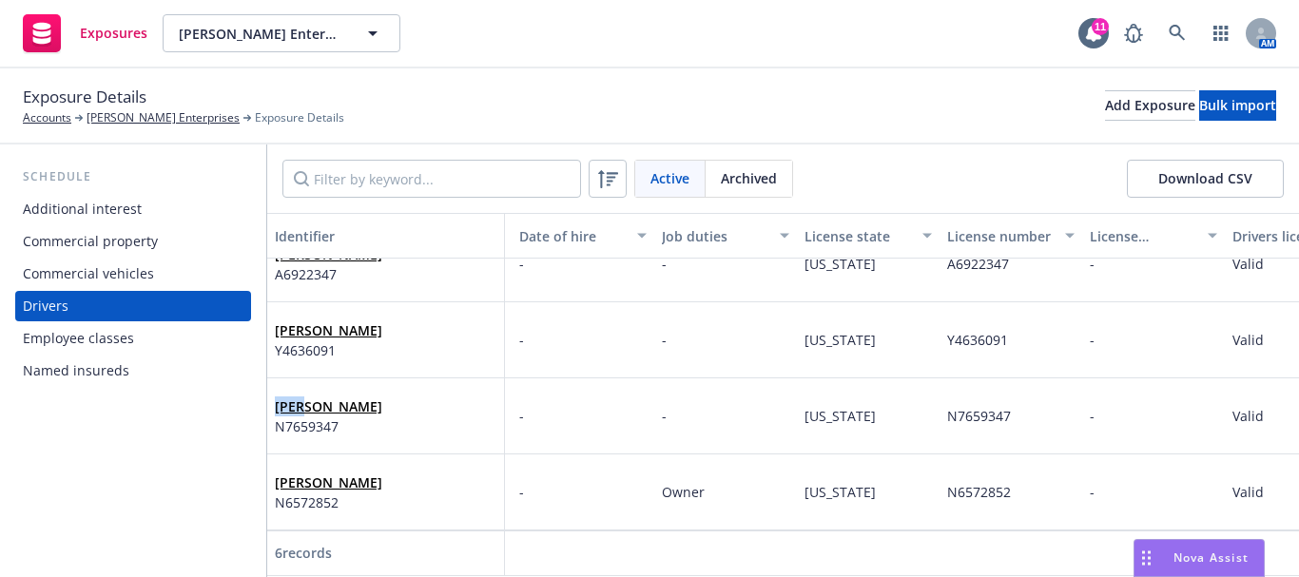
scroll to position [199, 556]
drag, startPoint x: 309, startPoint y: 400, endPoint x: 346, endPoint y: 400, distance: 37.1
click at [346, 400] on div "[PERSON_NAME] N7659347" at bounding box center [386, 416] width 238 height 76
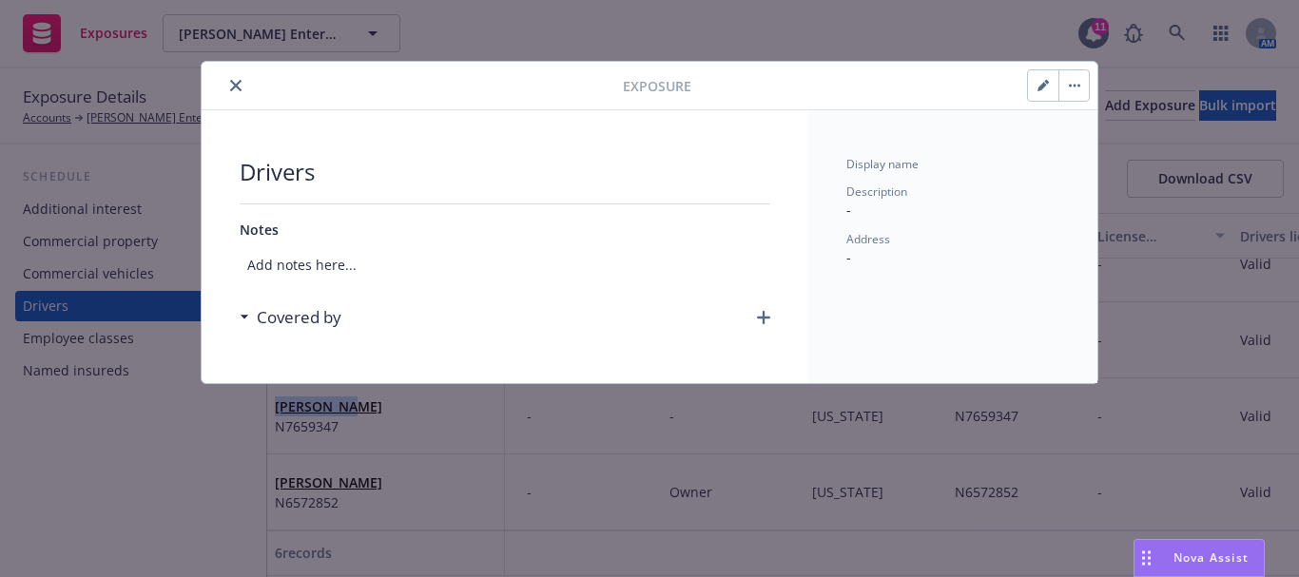
click at [235, 87] on icon "close" at bounding box center [235, 85] width 11 height 11
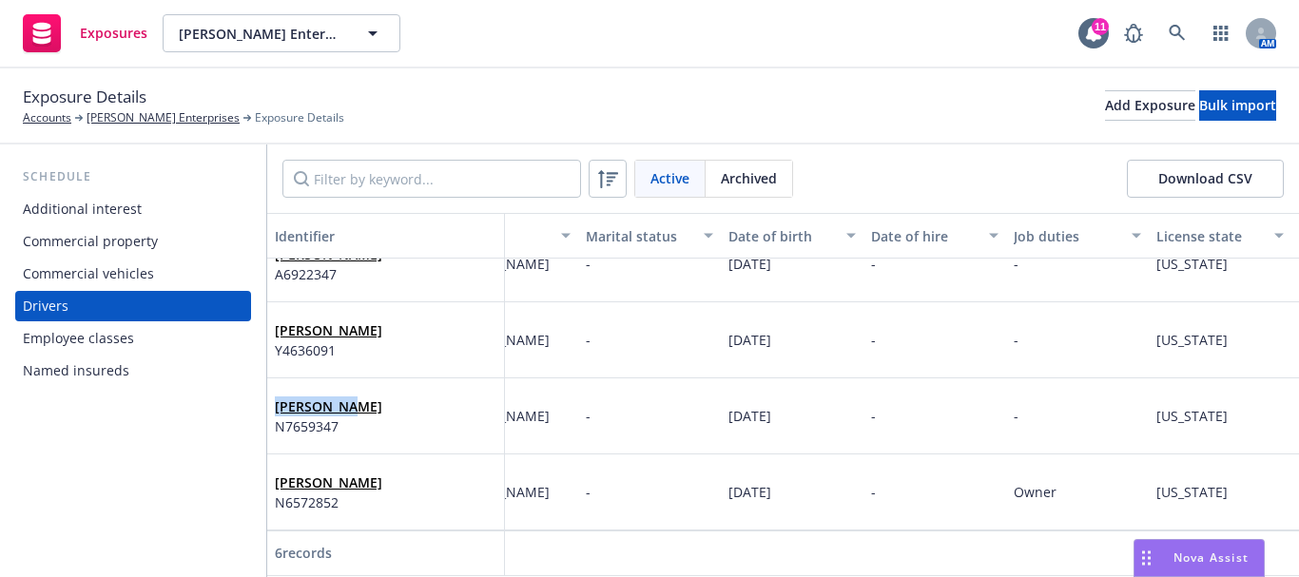
scroll to position [199, 204]
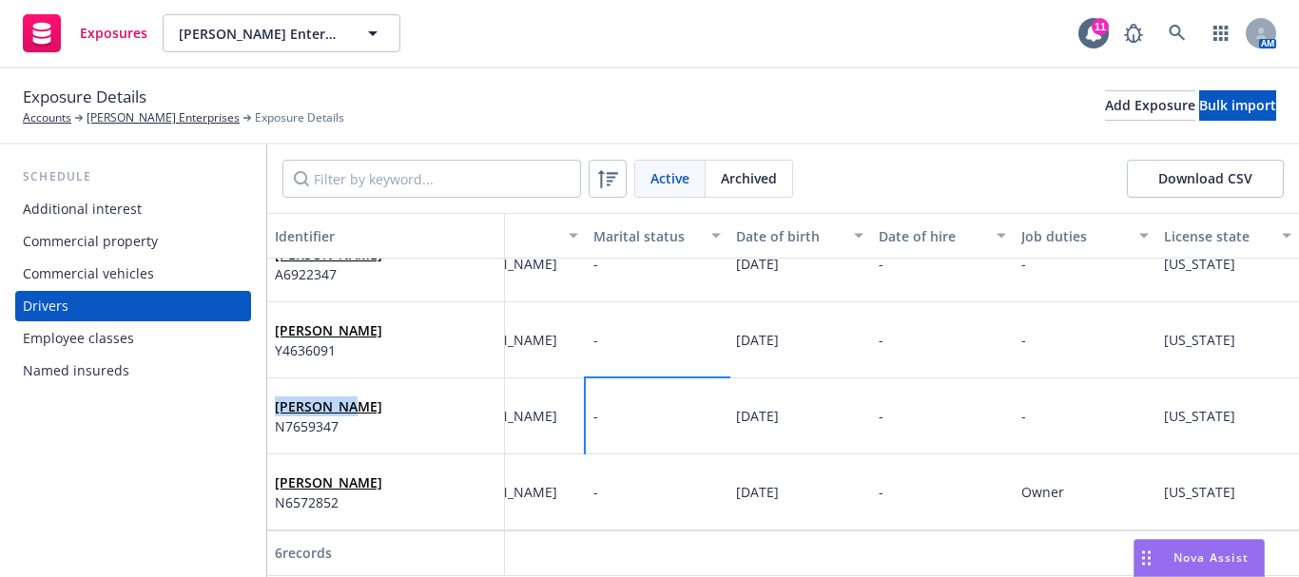
drag, startPoint x: 726, startPoint y: 404, endPoint x: 824, endPoint y: 409, distance: 99.0
click at [824, 409] on div "[PERSON_NAME] N7659347 - [PERSON_NAME] - [DATE] - - [US_STATE] N7659347 - Valid…" at bounding box center [1109, 416] width 2092 height 76
copy div "[DATE]"
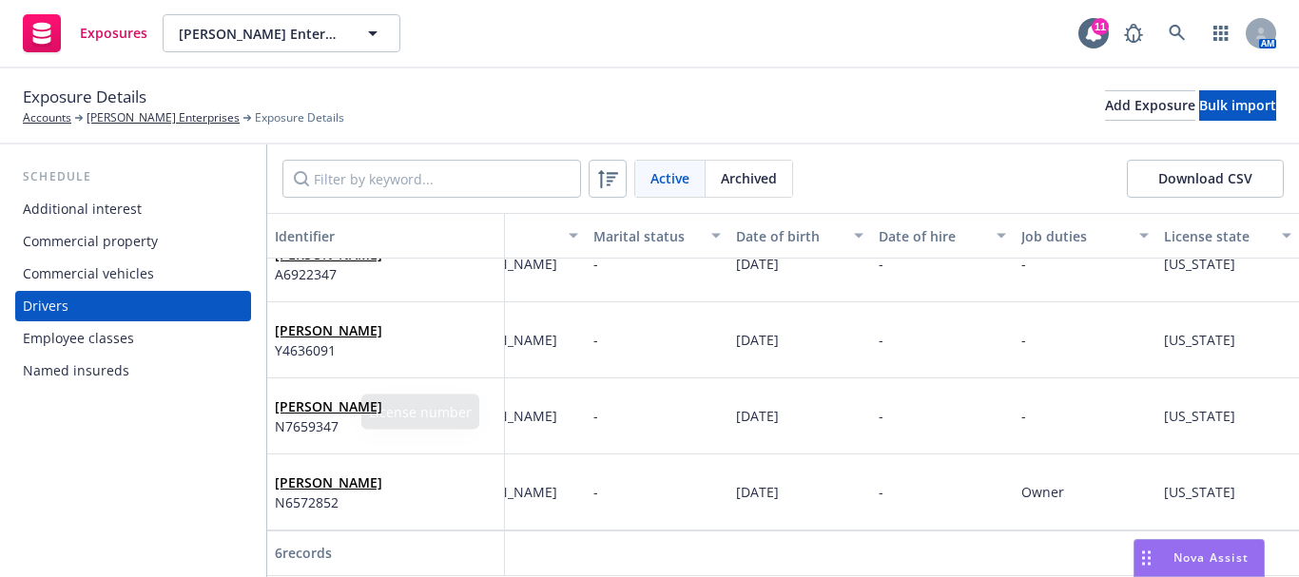
scroll to position [199, 203]
drag, startPoint x: 268, startPoint y: 416, endPoint x: 336, endPoint y: 416, distance: 67.5
click at [336, 416] on div "[PERSON_NAME] N7659347" at bounding box center [386, 416] width 238 height 76
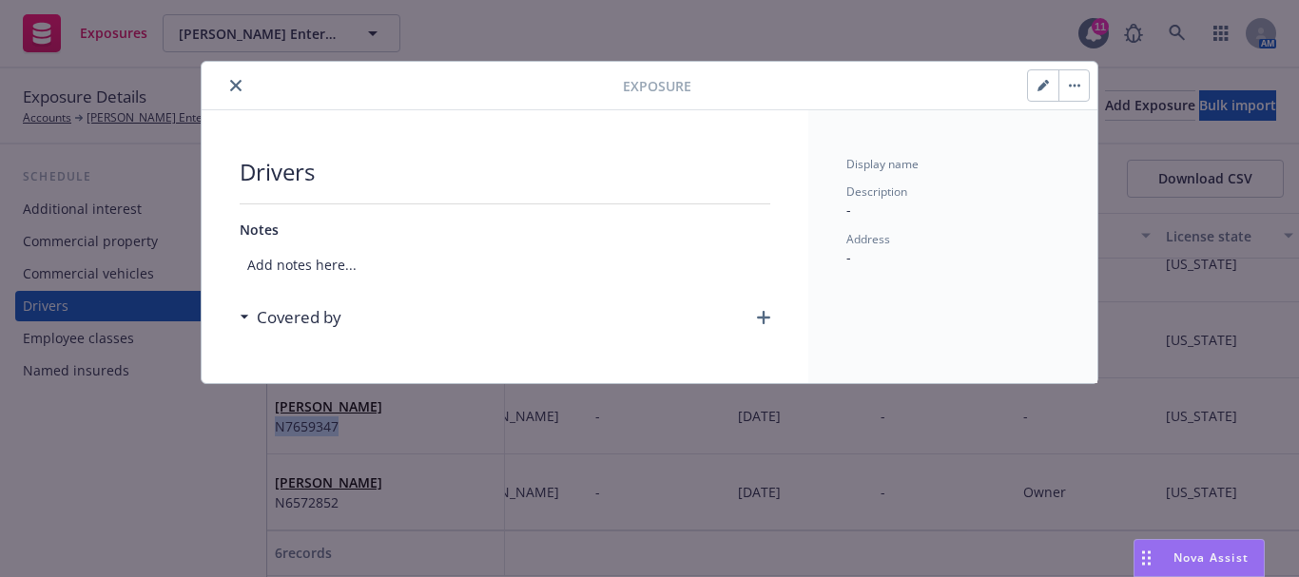
click at [228, 84] on button "close" at bounding box center [235, 85] width 23 height 23
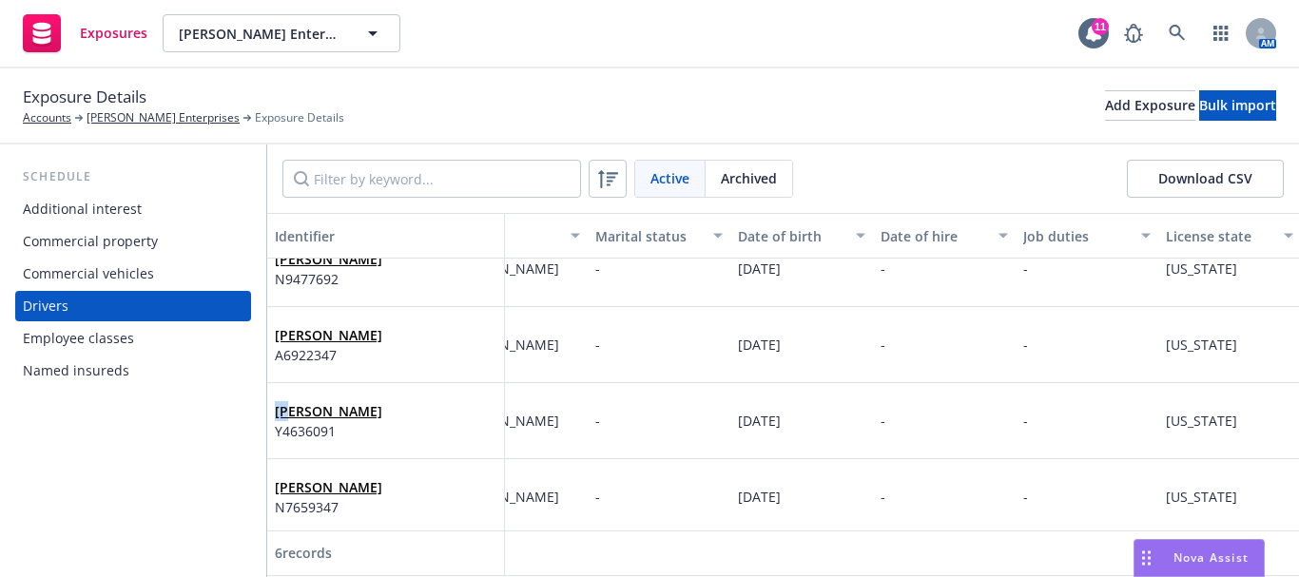
scroll to position [104, 184]
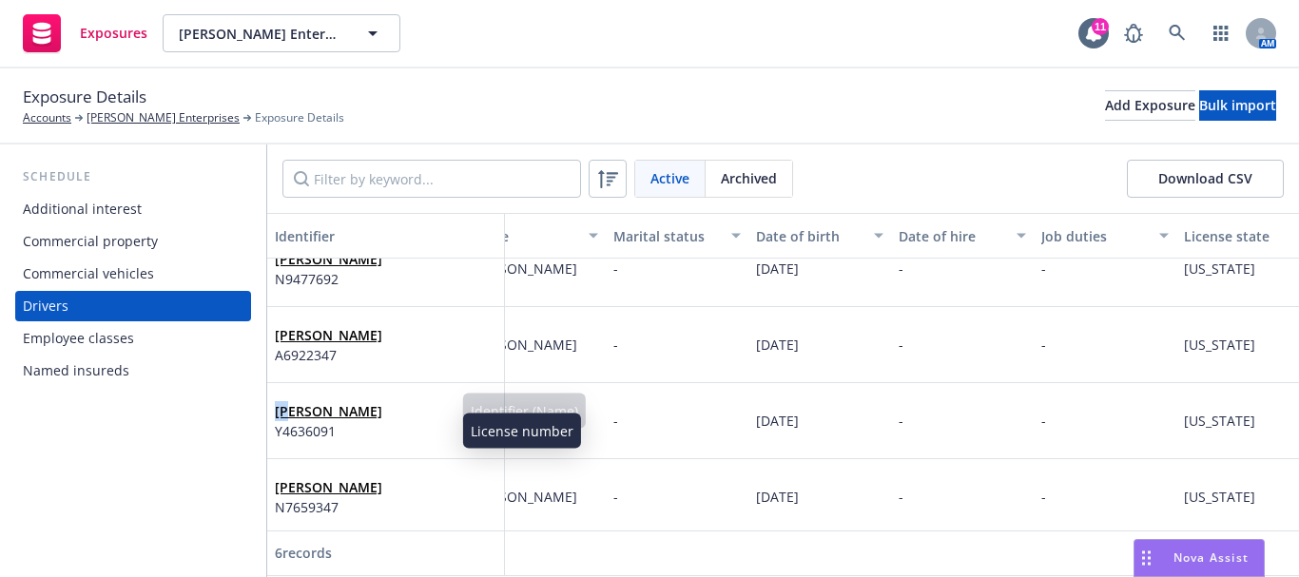
drag, startPoint x: 269, startPoint y: 412, endPoint x: 444, endPoint y: 413, distance: 175.0
click at [444, 413] on div "[PERSON_NAME] Y4636091" at bounding box center [386, 421] width 238 height 76
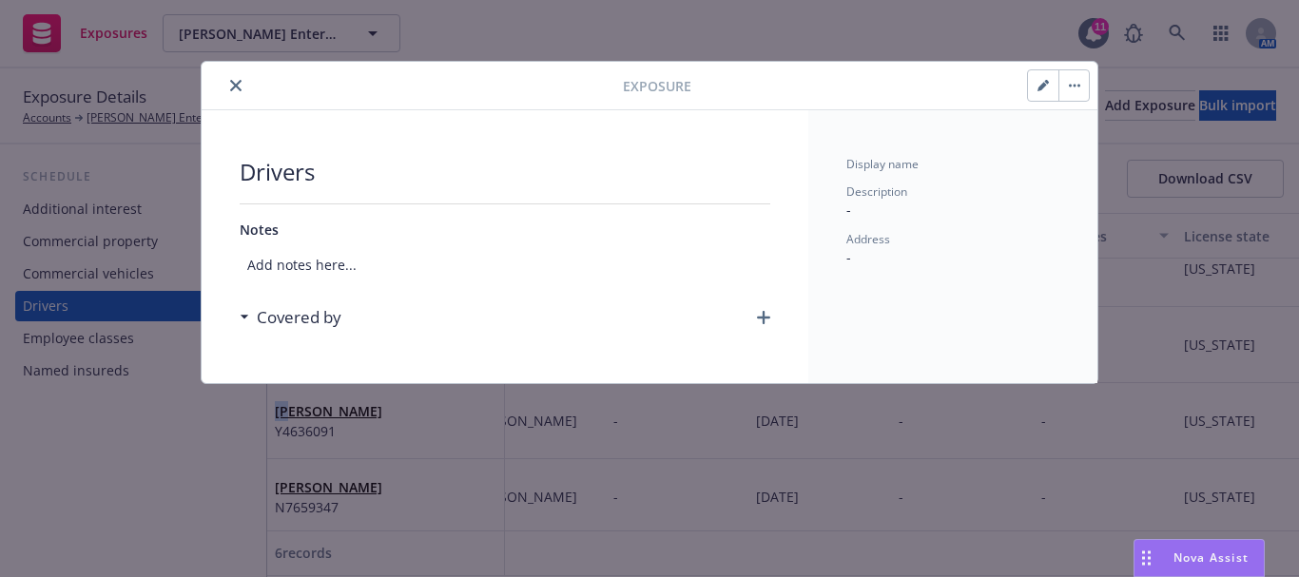
click at [229, 84] on button "close" at bounding box center [235, 85] width 23 height 23
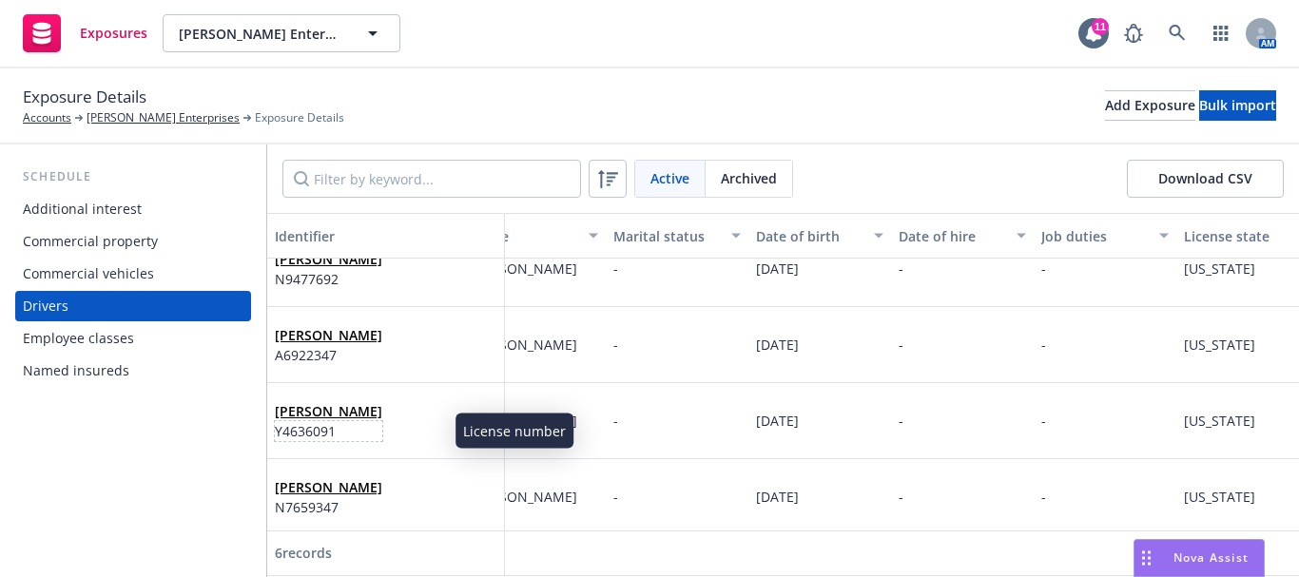
drag, startPoint x: 436, startPoint y: 431, endPoint x: 405, endPoint y: 428, distance: 31.5
click at [382, 430] on span "Y4636091" at bounding box center [328, 431] width 107 height 20
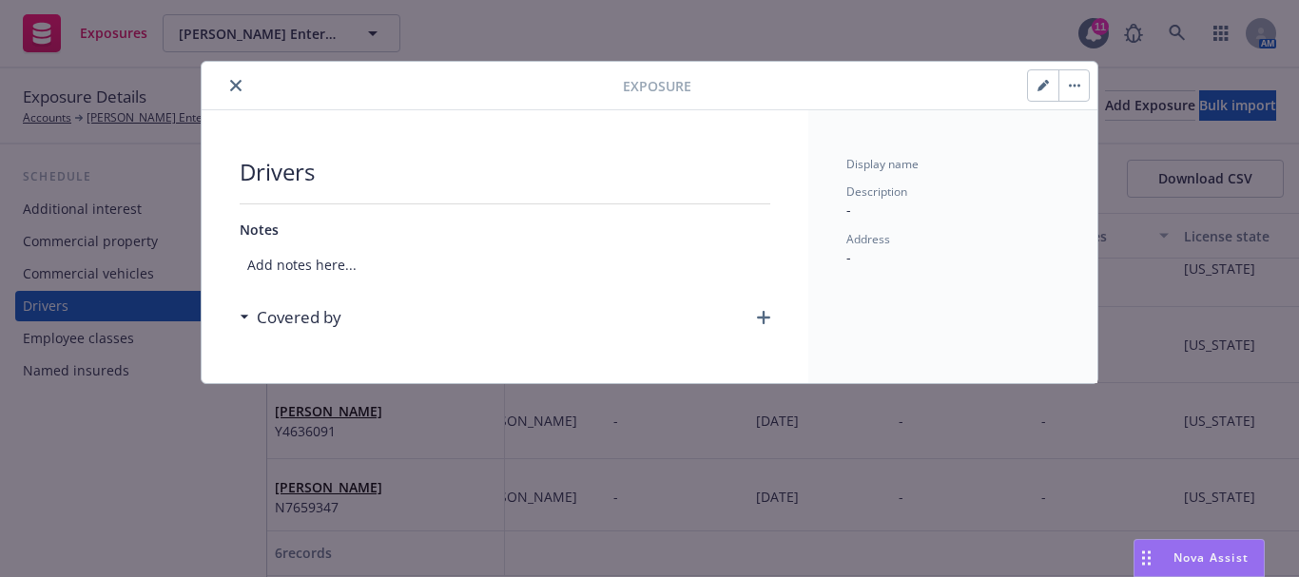
click at [241, 86] on icon "close" at bounding box center [235, 85] width 11 height 11
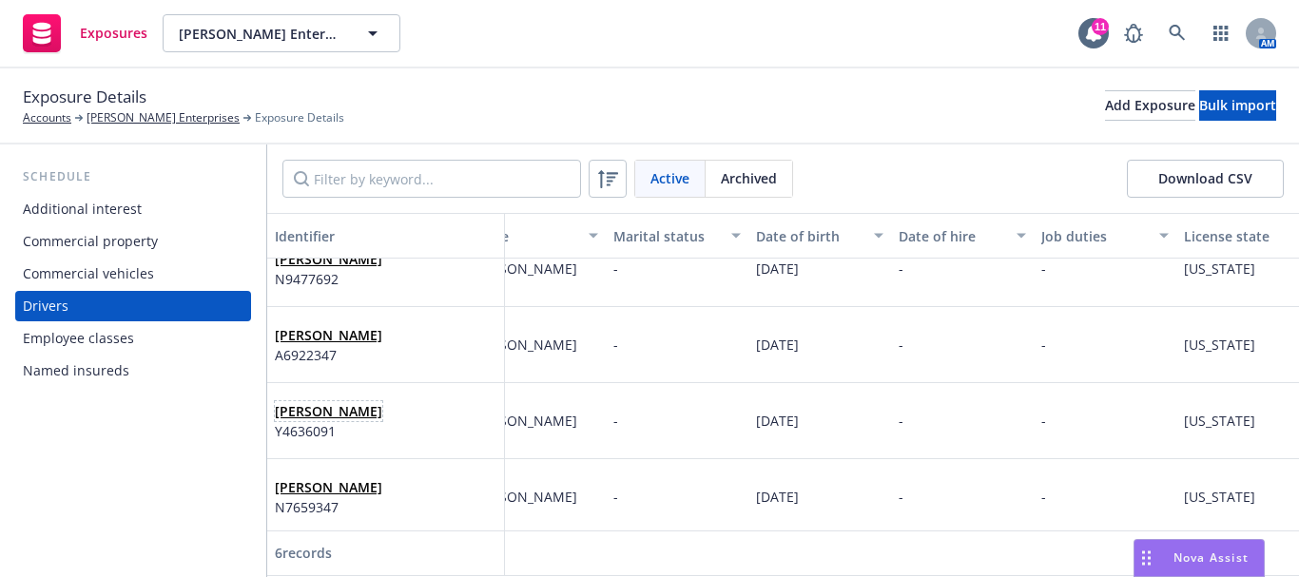
drag, startPoint x: 384, startPoint y: 407, endPoint x: 454, endPoint y: 420, distance: 70.7
click at [454, 420] on div "[PERSON_NAME] Y4636091" at bounding box center [386, 421] width 222 height 52
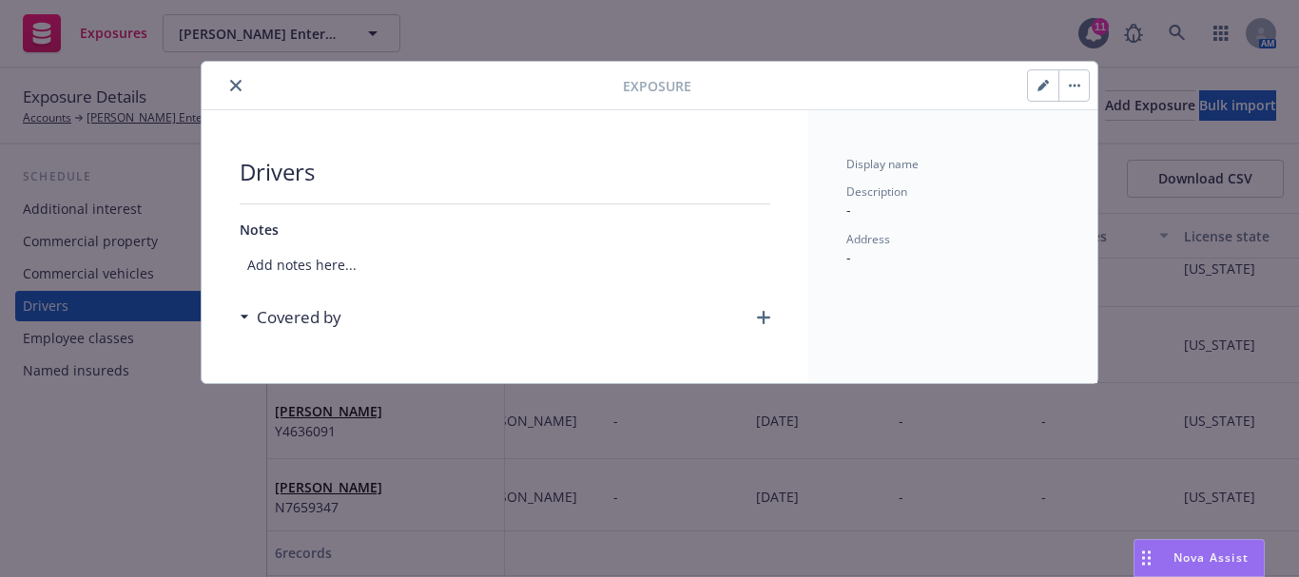
click at [230, 87] on icon "close" at bounding box center [235, 85] width 11 height 11
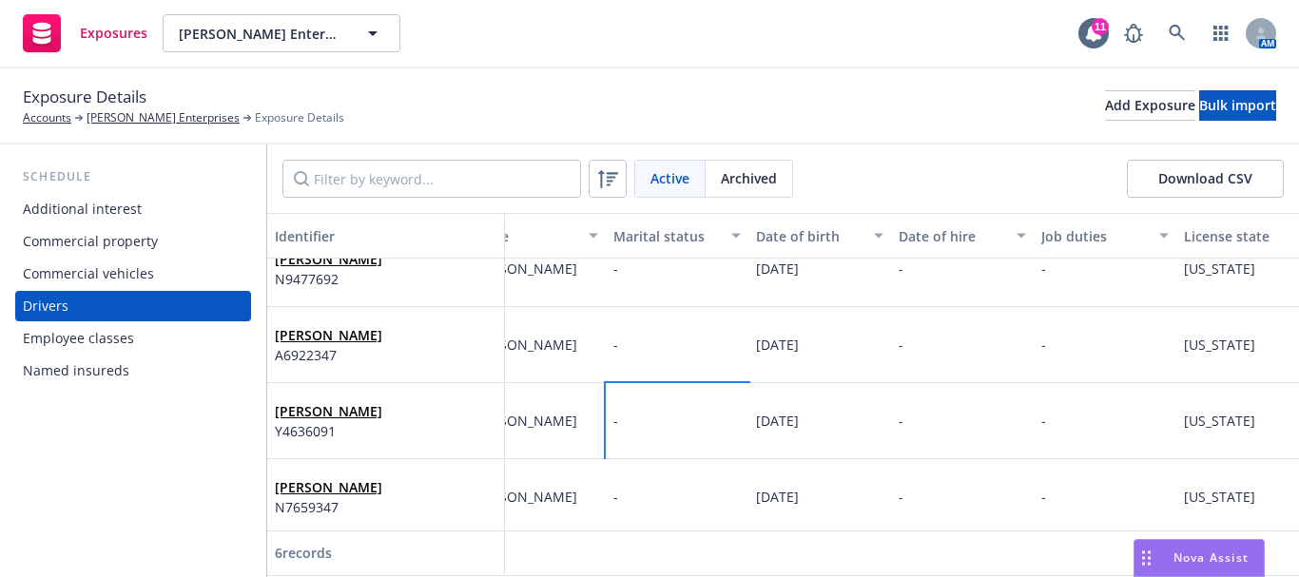
drag, startPoint x: 746, startPoint y: 421, endPoint x: 840, endPoint y: 421, distance: 93.2
click at [840, 421] on div "[PERSON_NAME] Y4636091 - [PERSON_NAME][GEOGRAPHIC_DATA] - [DATE] - - [US_STATE]…" at bounding box center [1129, 421] width 2092 height 76
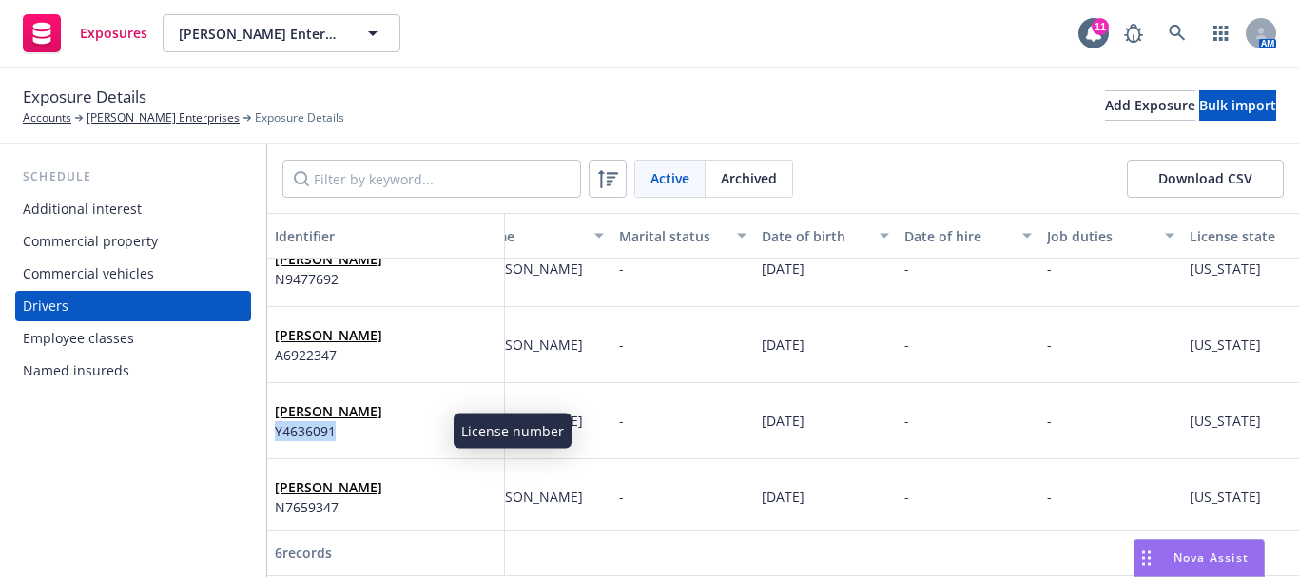
drag, startPoint x: 274, startPoint y: 430, endPoint x: 337, endPoint y: 434, distance: 62.9
click at [337, 434] on div "[PERSON_NAME] Y4636091" at bounding box center [386, 421] width 238 height 76
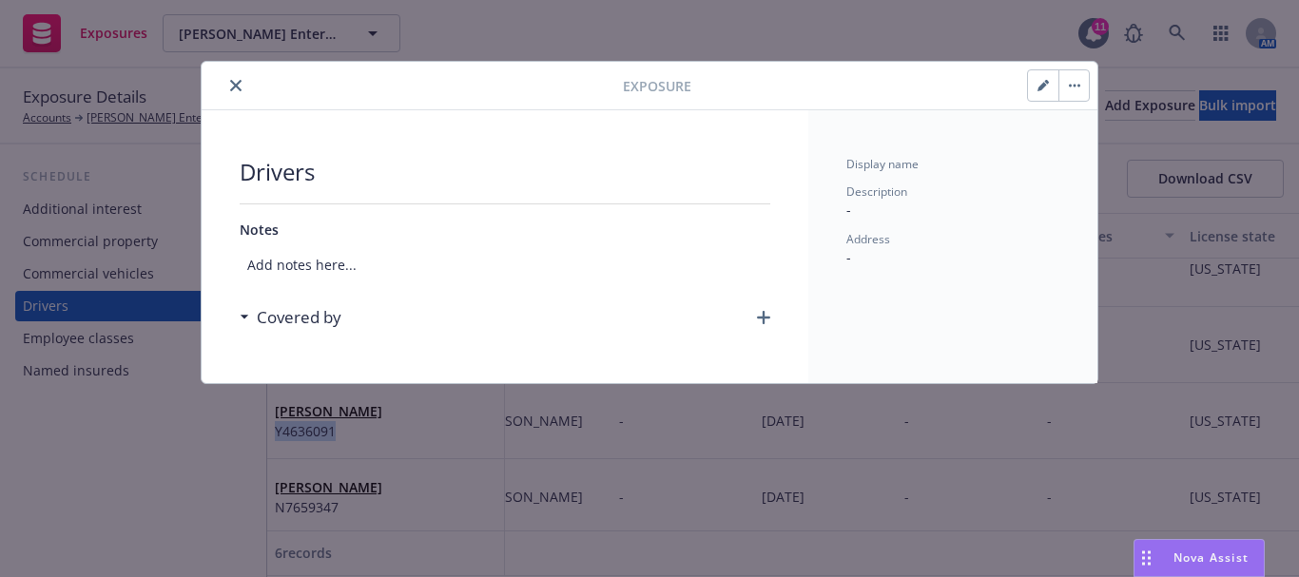
drag, startPoint x: 239, startPoint y: 82, endPoint x: 235, endPoint y: 96, distance: 14.8
click at [239, 83] on icon "close" at bounding box center [235, 85] width 11 height 11
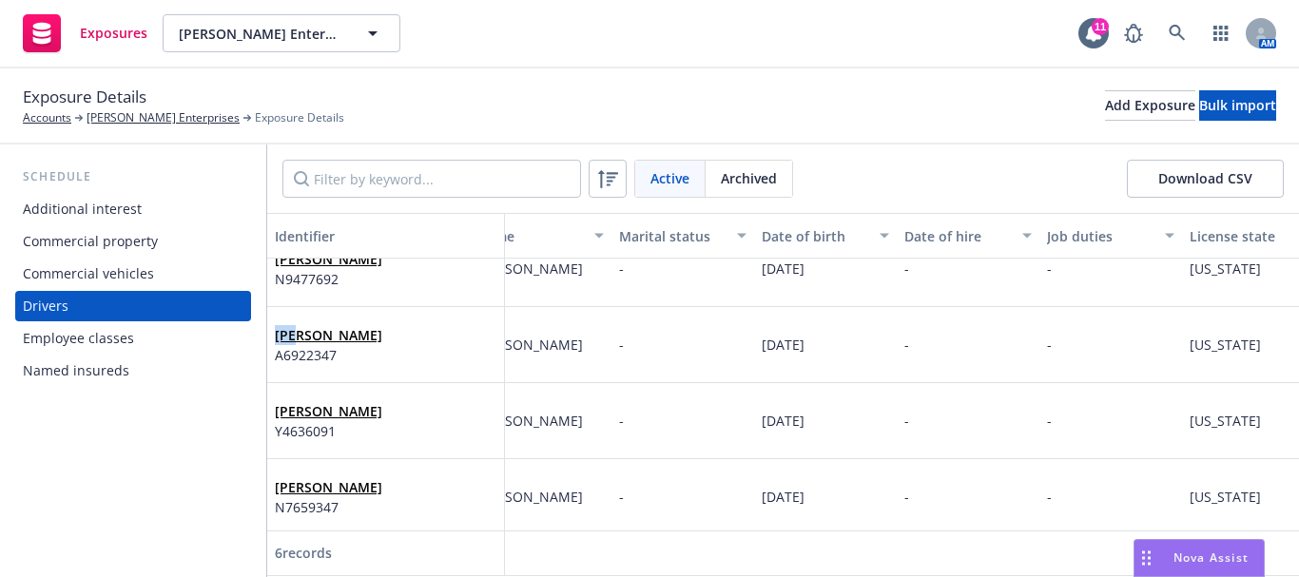
scroll to position [104, 176]
drag, startPoint x: 275, startPoint y: 339, endPoint x: 373, endPoint y: 343, distance: 98.1
click at [373, 343] on div "[PERSON_NAME] A6922347" at bounding box center [386, 345] width 238 height 76
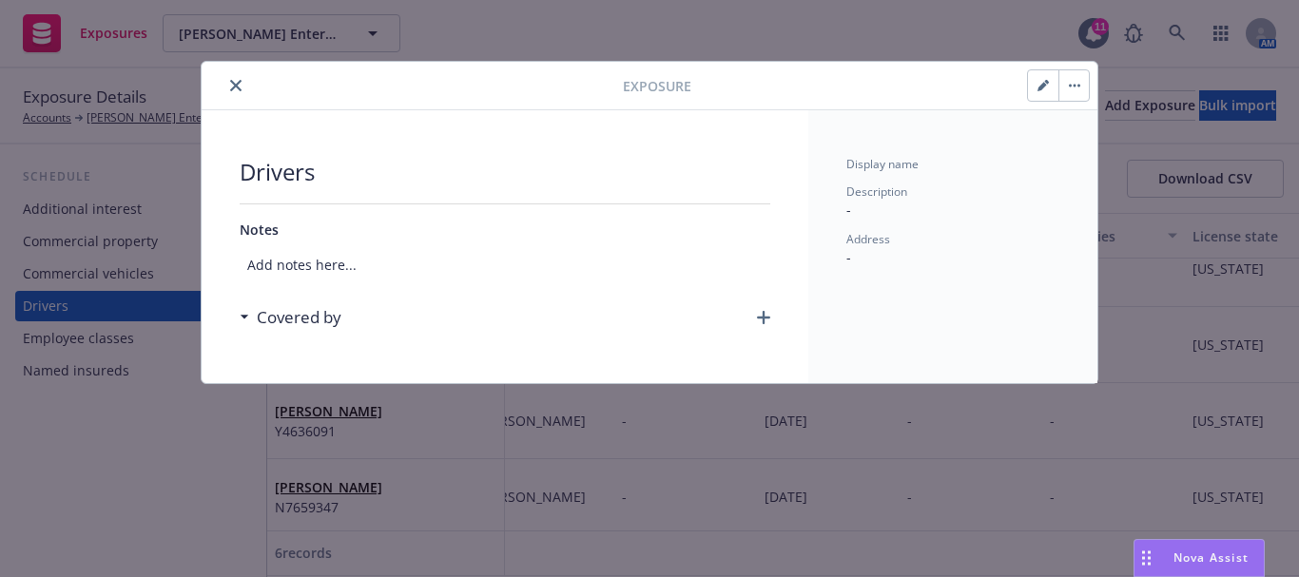
click at [234, 87] on icon "close" at bounding box center [235, 85] width 11 height 11
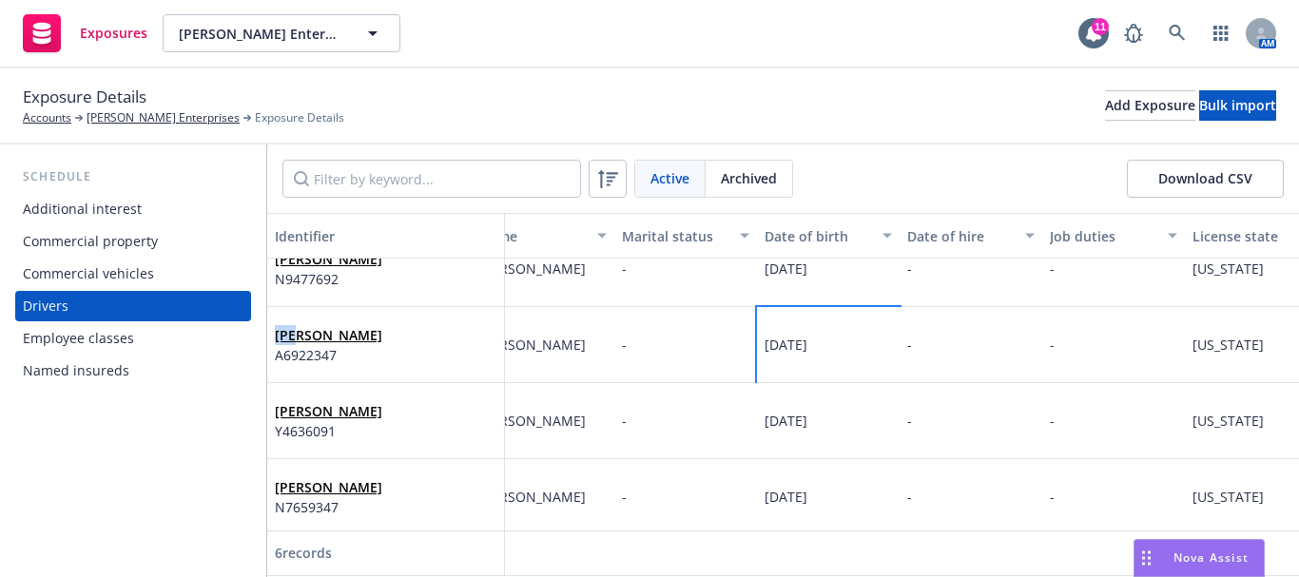
drag, startPoint x: 762, startPoint y: 354, endPoint x: 837, endPoint y: 352, distance: 75.1
click at [837, 352] on div "[DATE]" at bounding box center [828, 345] width 143 height 76
copy span "[DATE]"
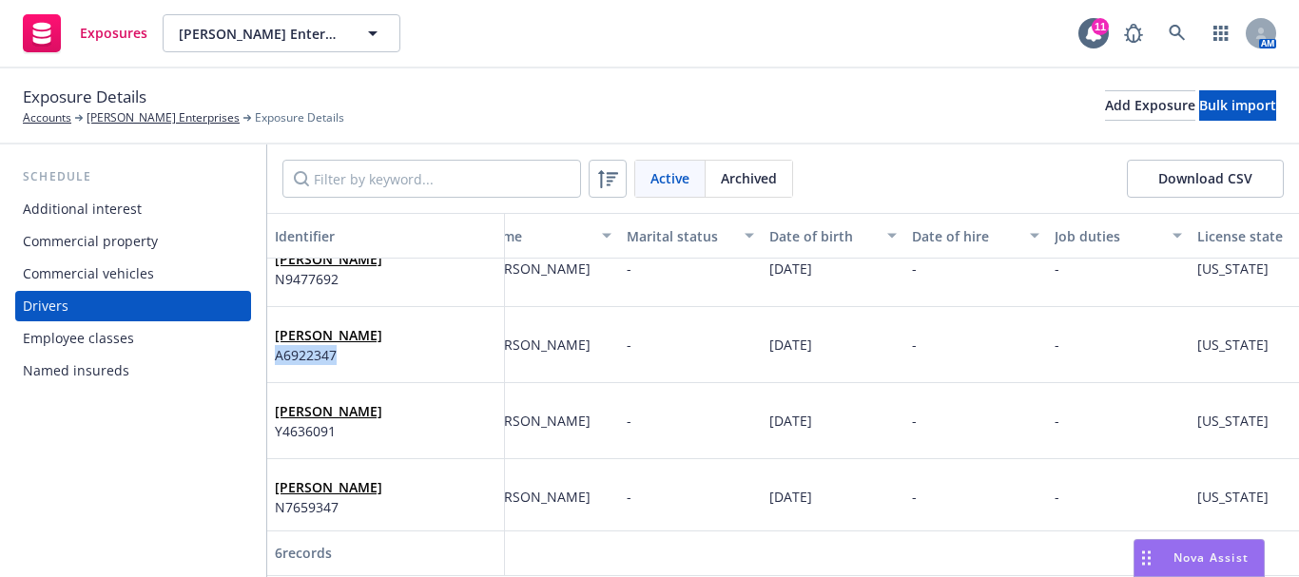
drag, startPoint x: 274, startPoint y: 357, endPoint x: 337, endPoint y: 357, distance: 62.8
click at [337, 357] on div "[PERSON_NAME] A6922347" at bounding box center [386, 345] width 238 height 76
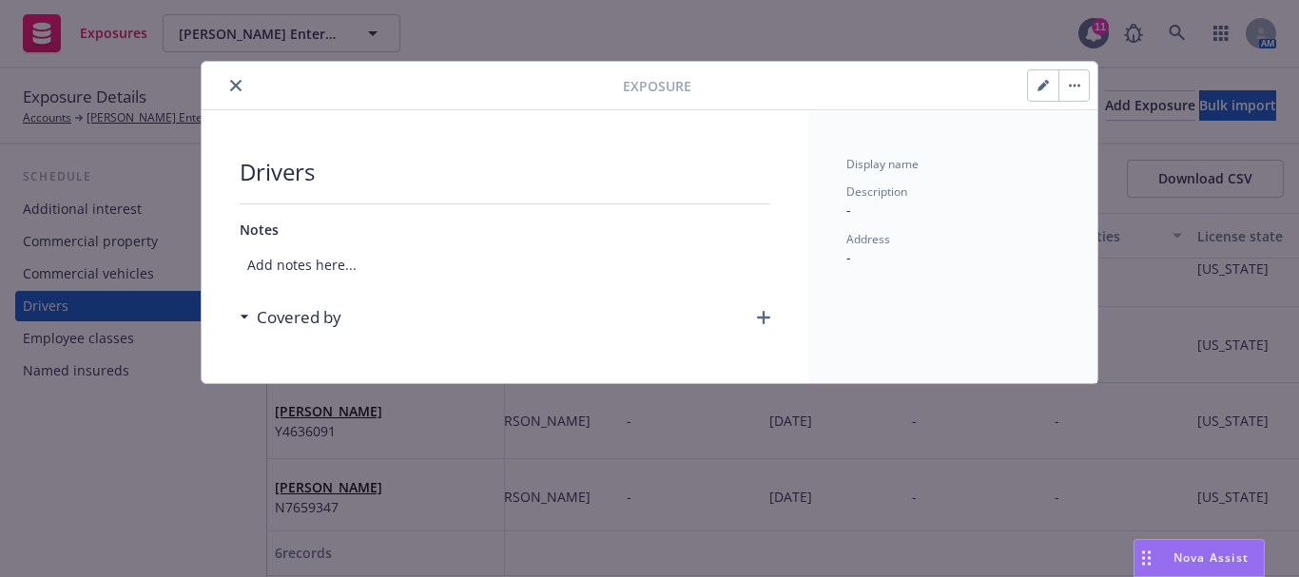
click at [237, 84] on icon "close" at bounding box center [235, 85] width 11 height 11
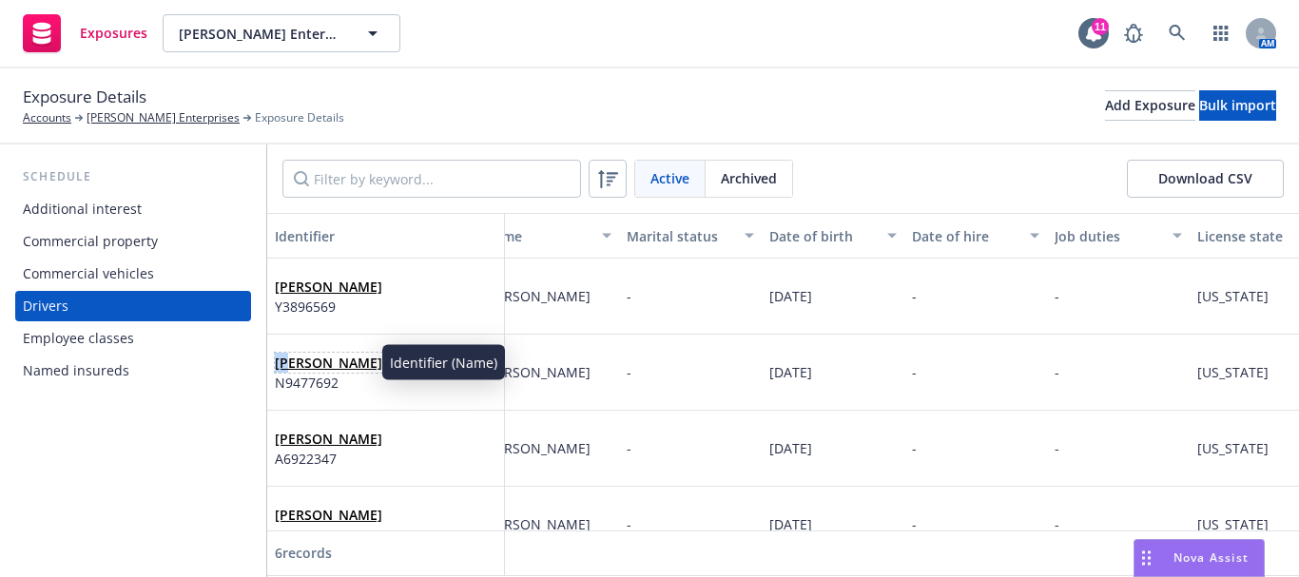
scroll to position [0, 158]
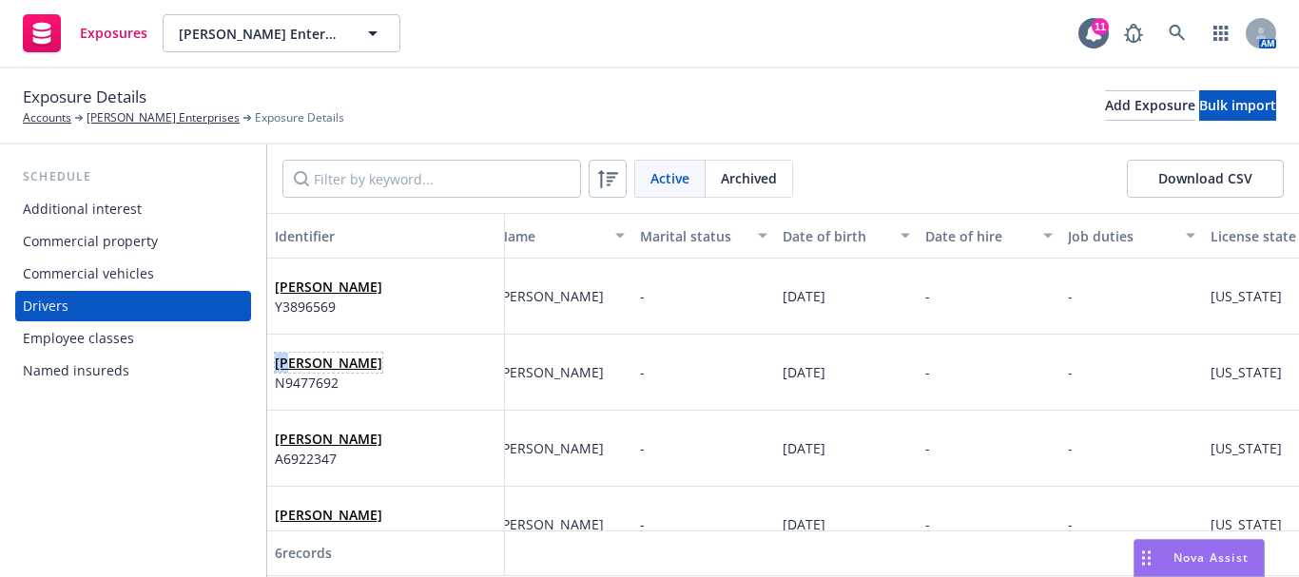
drag, startPoint x: 279, startPoint y: 364, endPoint x: 378, endPoint y: 367, distance: 98.9
click at [378, 367] on div "[PERSON_NAME] N9477692" at bounding box center [386, 372] width 222 height 52
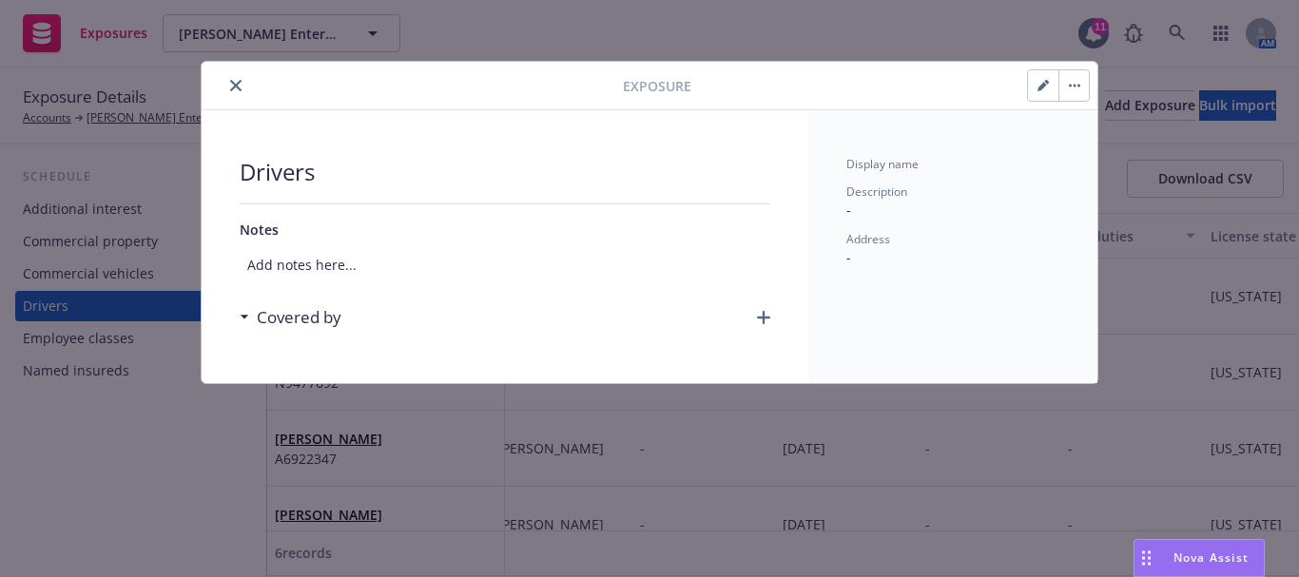
click at [232, 85] on icon "close" at bounding box center [235, 85] width 11 height 11
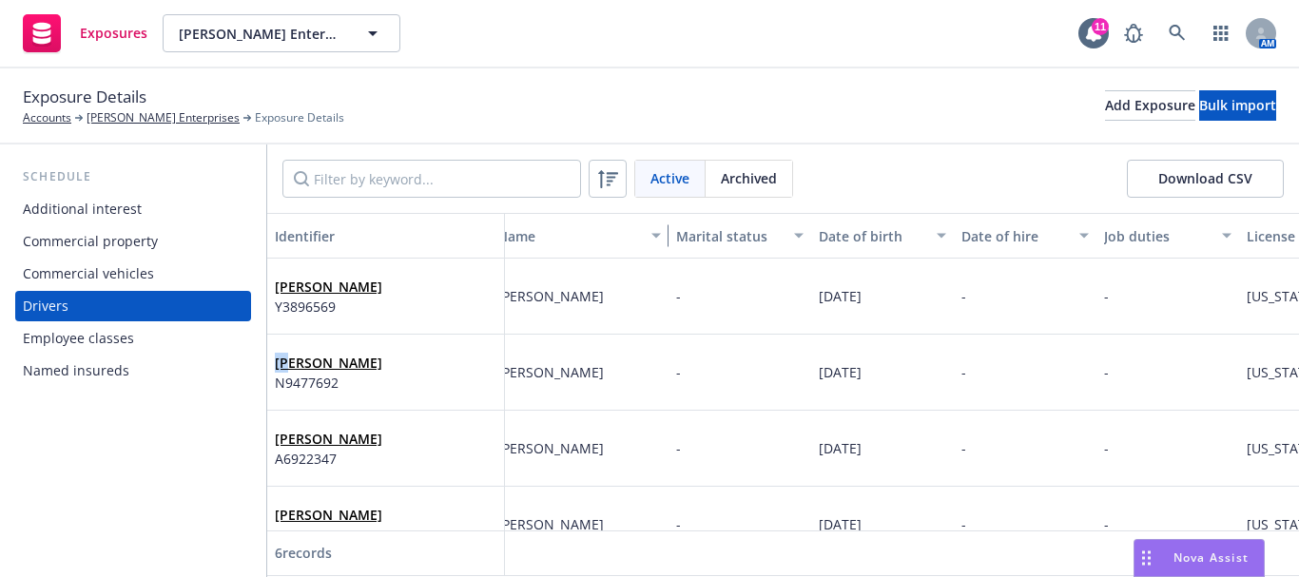
drag, startPoint x: 638, startPoint y: 231, endPoint x: 668, endPoint y: 231, distance: 29.5
click at [664, 231] on div "button" at bounding box center [659, 236] width 10 height 44
click at [501, 238] on button "Identifier" at bounding box center [386, 236] width 238 height 46
click at [498, 243] on div "button" at bounding box center [496, 236] width 10 height 44
drag, startPoint x: 814, startPoint y: 371, endPoint x: 895, endPoint y: 373, distance: 80.9
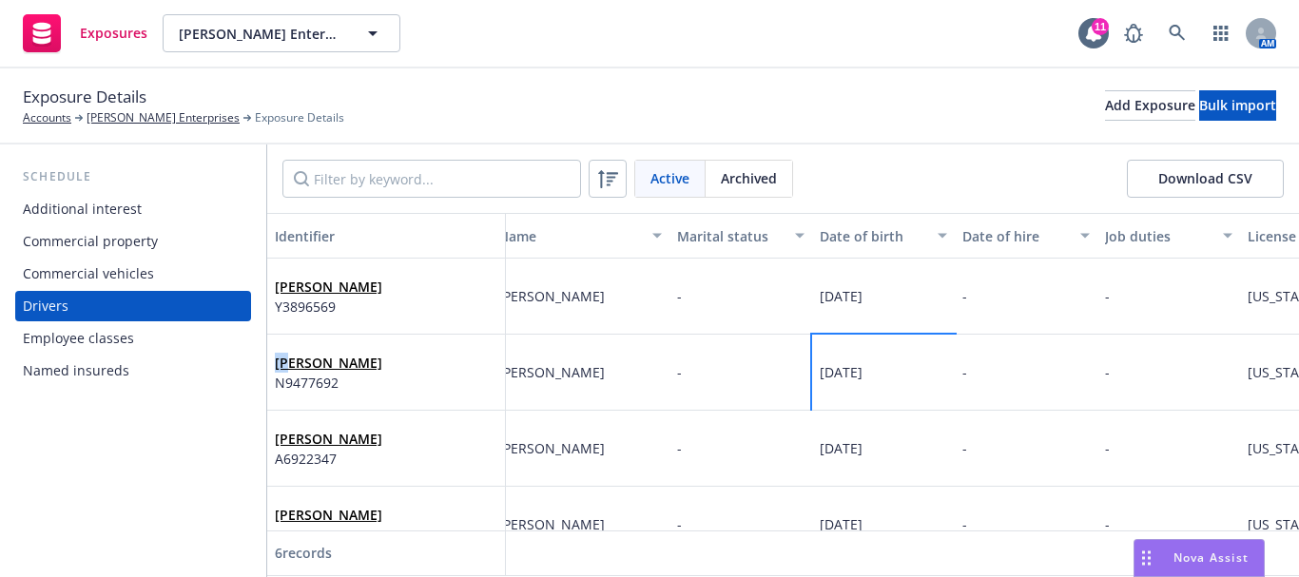
click at [895, 373] on div "[DATE]" at bounding box center [883, 373] width 143 height 76
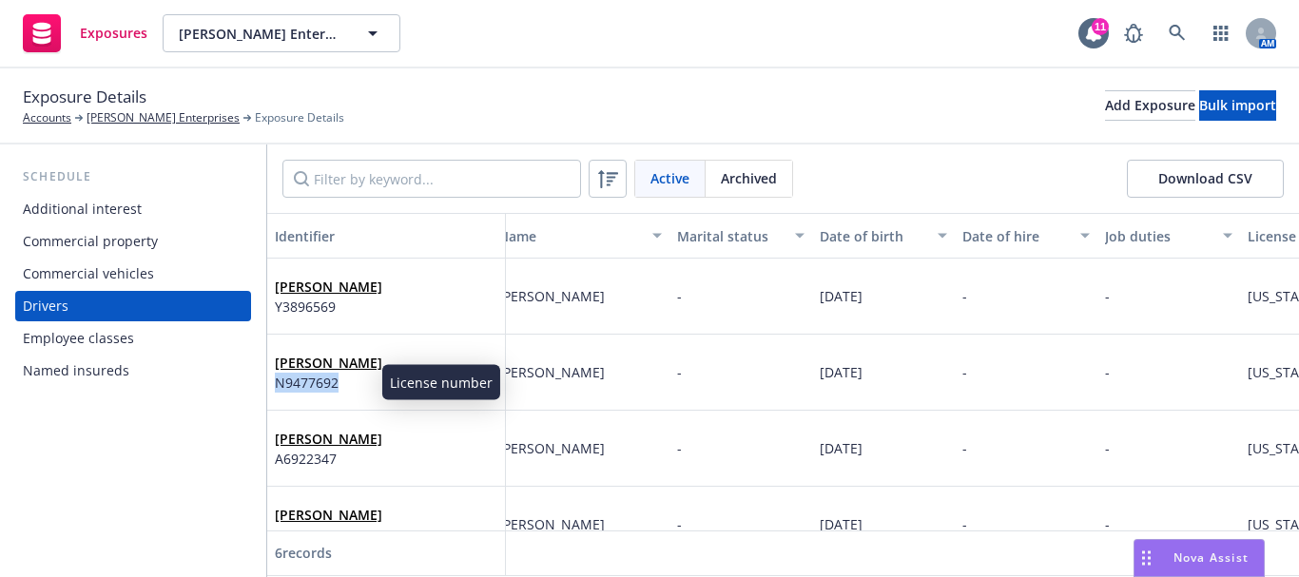
drag, startPoint x: 318, startPoint y: 382, endPoint x: 346, endPoint y: 384, distance: 28.6
click at [346, 384] on div "[PERSON_NAME] N9477692" at bounding box center [386, 373] width 239 height 76
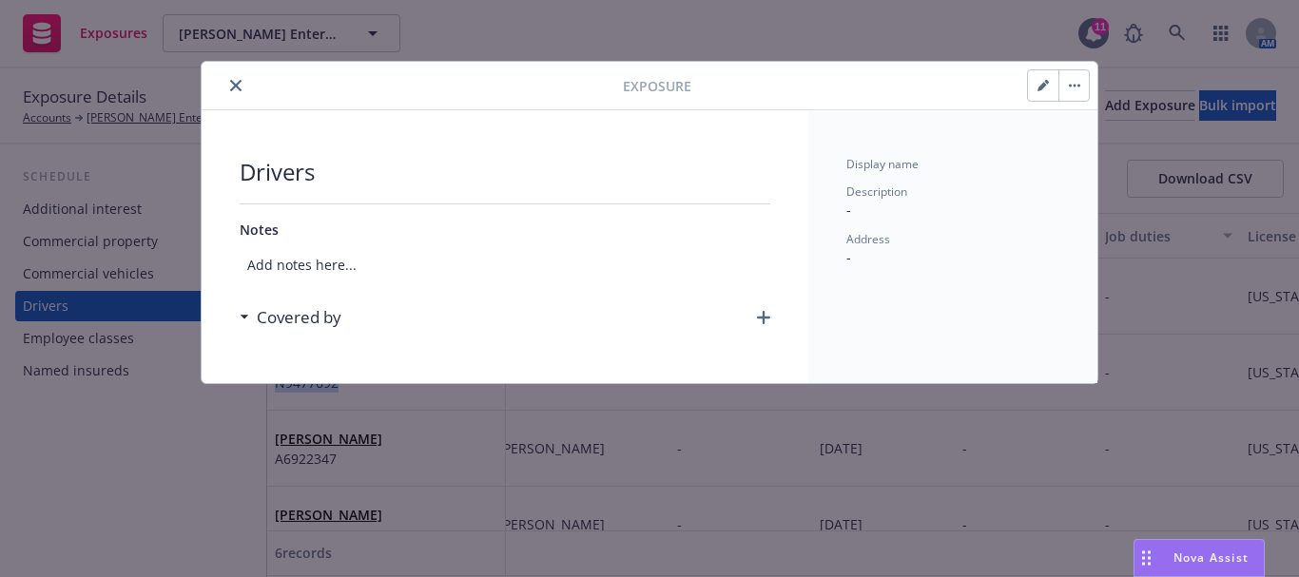
click at [232, 87] on icon "close" at bounding box center [235, 85] width 11 height 11
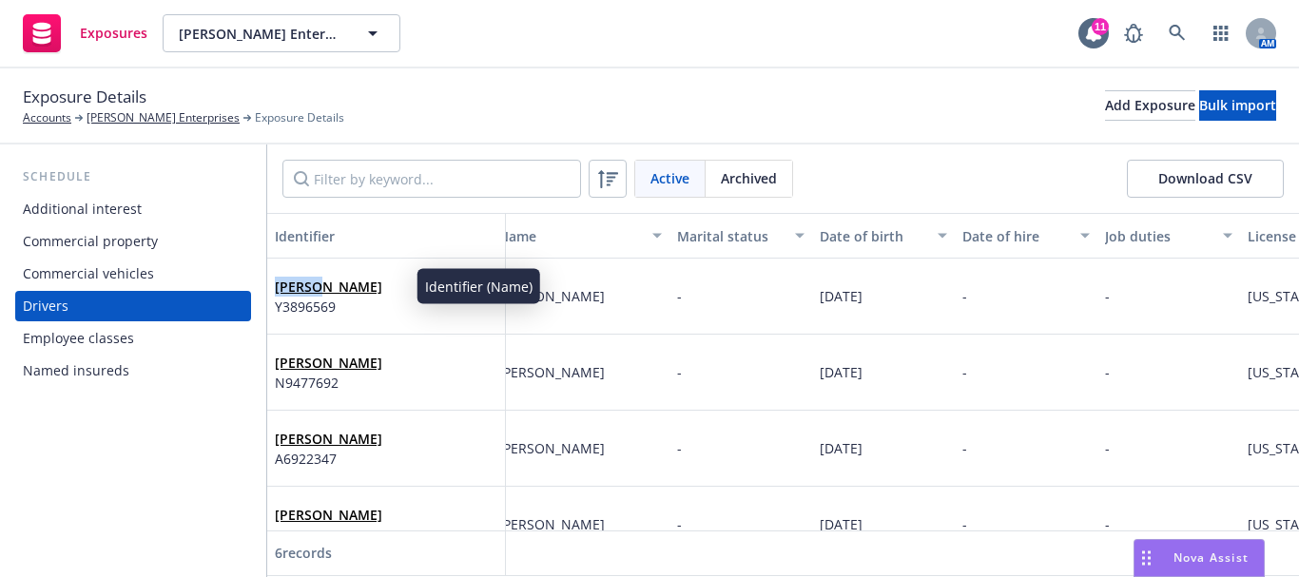
scroll to position [0, 150]
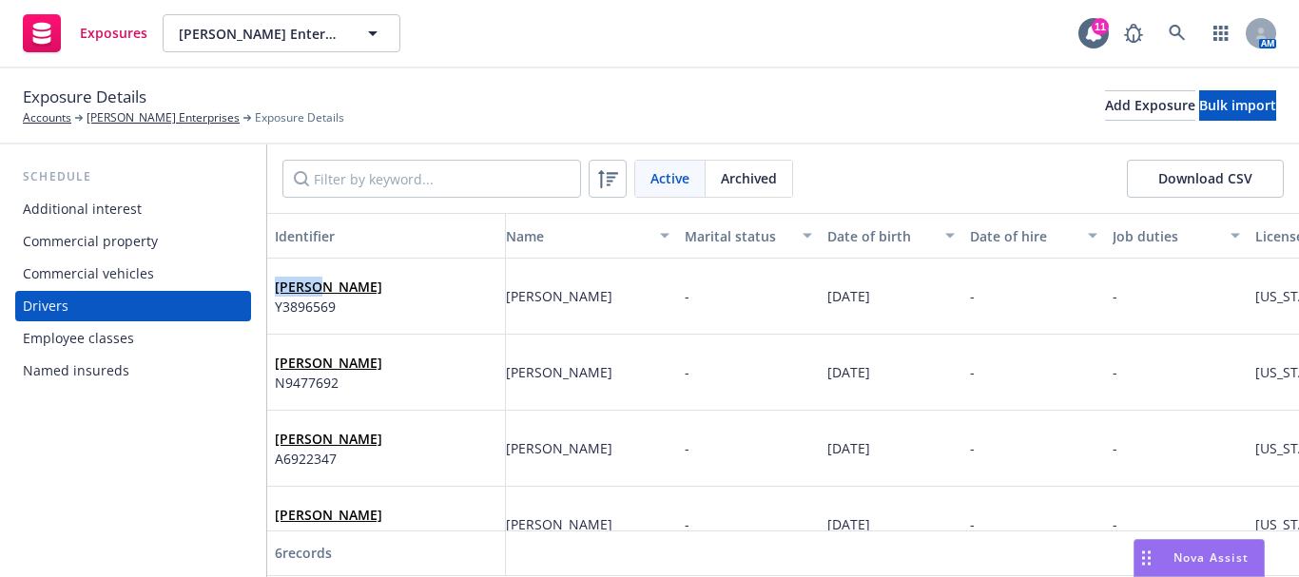
drag, startPoint x: 271, startPoint y: 290, endPoint x: 403, endPoint y: 290, distance: 132.2
click at [403, 290] on div "[PERSON_NAME] Y3896569" at bounding box center [386, 297] width 239 height 76
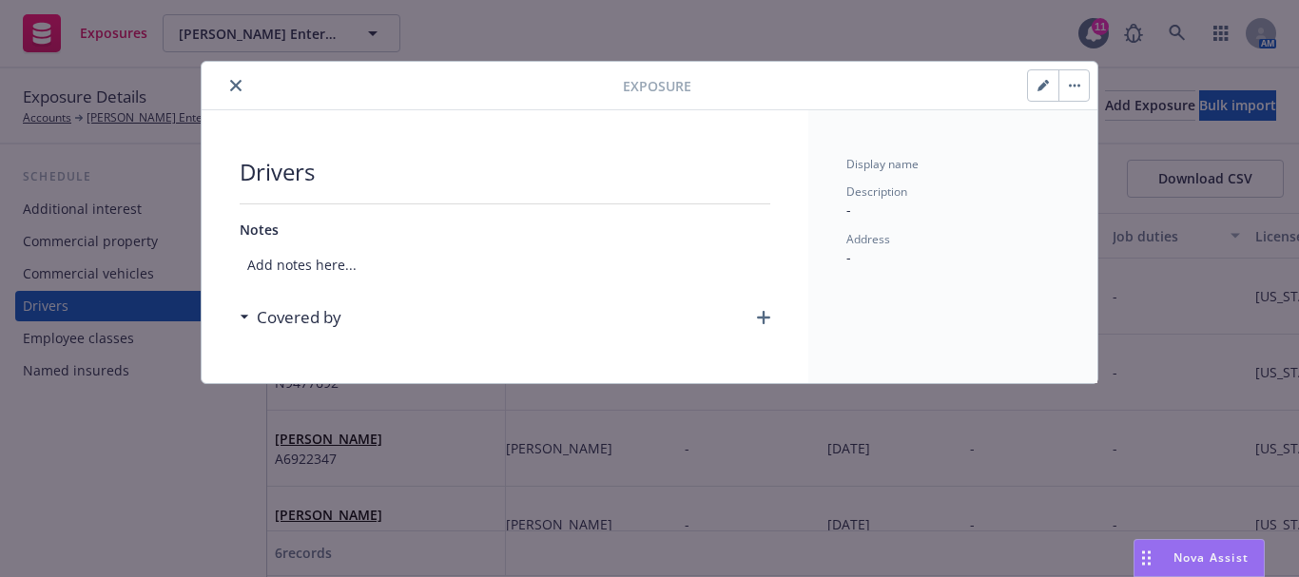
click at [234, 87] on icon "close" at bounding box center [235, 85] width 11 height 11
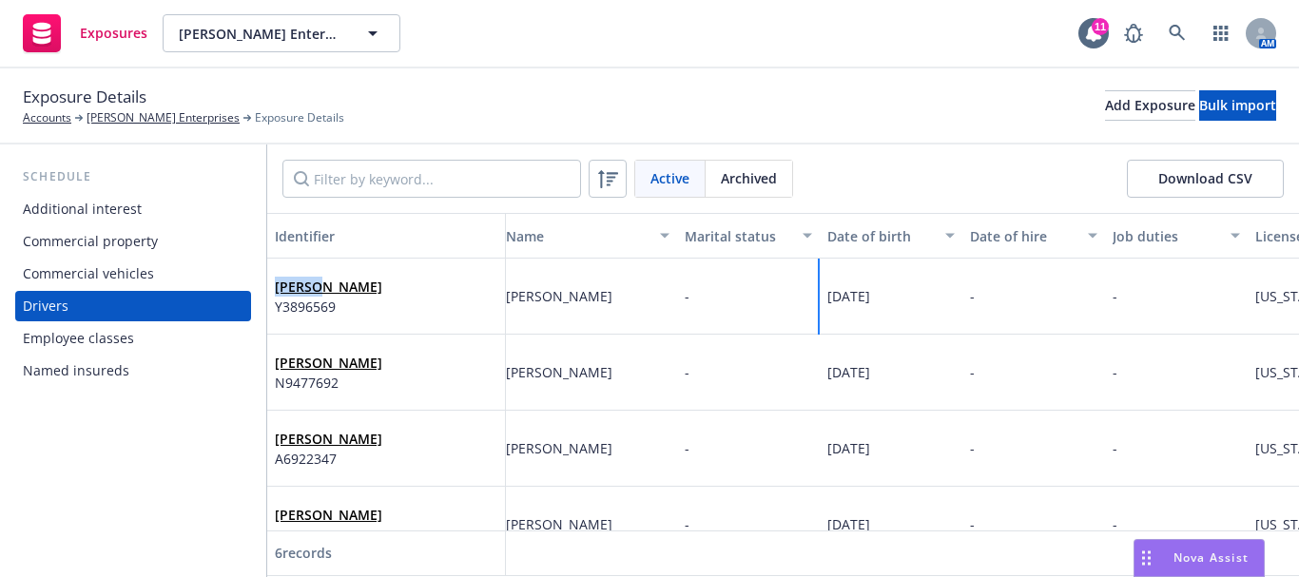
drag, startPoint x: 832, startPoint y: 297, endPoint x: 911, endPoint y: 301, distance: 79.1
click at [911, 301] on div "[DATE]" at bounding box center [891, 297] width 143 height 76
drag, startPoint x: 824, startPoint y: 301, endPoint x: 911, endPoint y: 310, distance: 87.1
click at [911, 310] on div "[PERSON_NAME] Y3896569 - [PERSON_NAME] - [DATE] - - [US_STATE] Y3896569 - Valid…" at bounding box center [1181, 297] width 2129 height 76
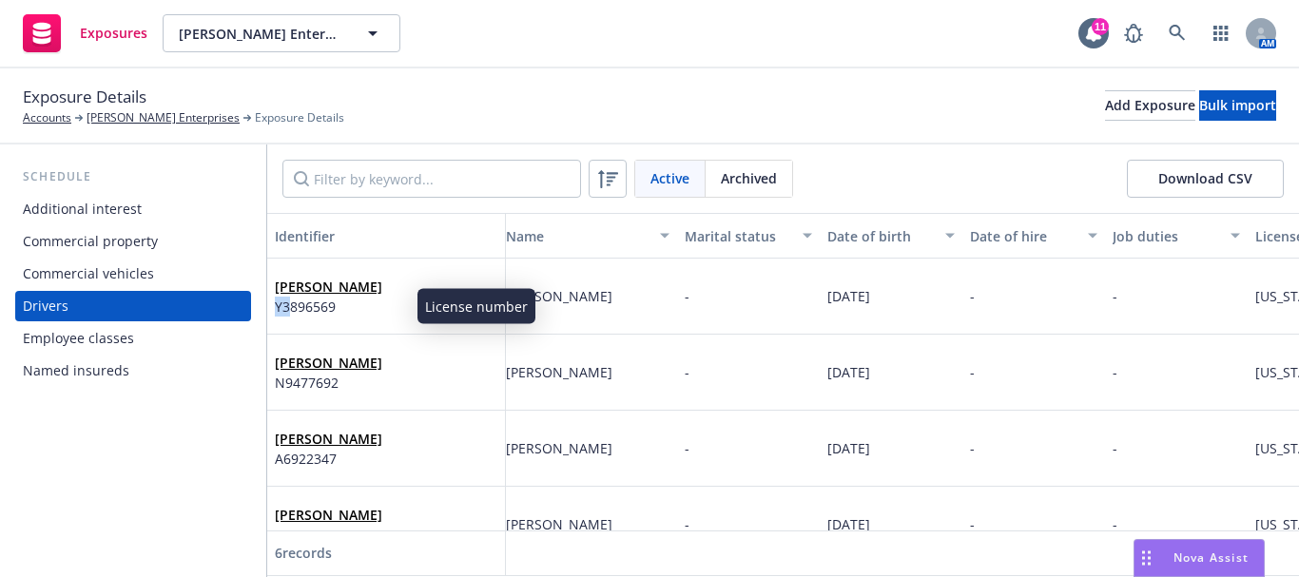
scroll to position [0, 145]
drag, startPoint x: 276, startPoint y: 312, endPoint x: 340, endPoint y: 313, distance: 64.7
click at [340, 313] on div "[PERSON_NAME] Y3896569" at bounding box center [386, 297] width 239 height 76
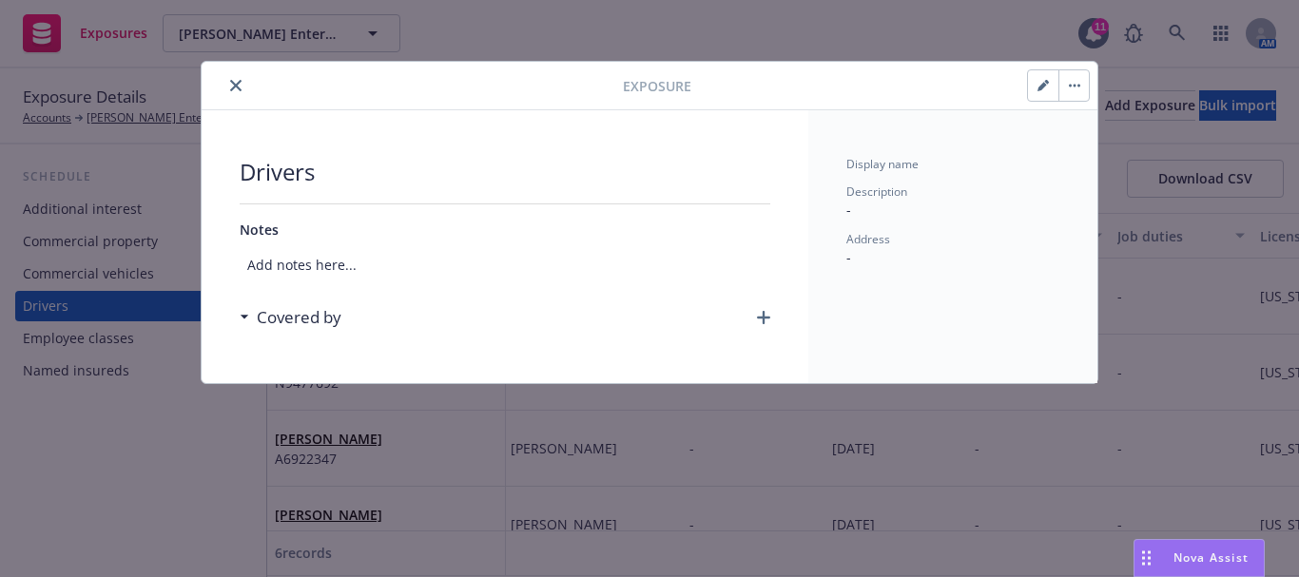
click at [232, 86] on icon "close" at bounding box center [235, 85] width 11 height 11
